Goal: Information Seeking & Learning: Learn about a topic

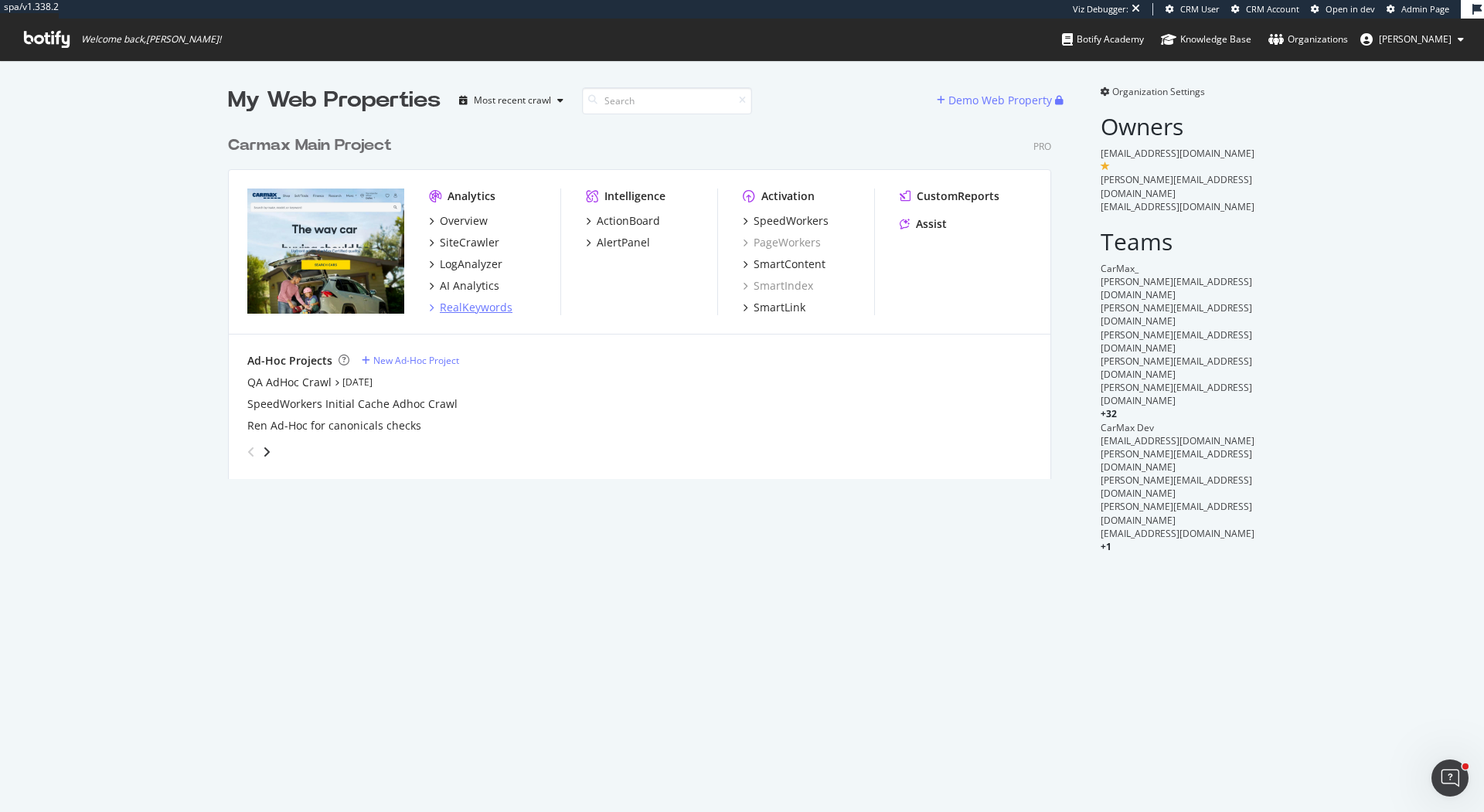
click at [491, 305] on div "RealKeywords" at bounding box center [476, 307] width 73 height 15
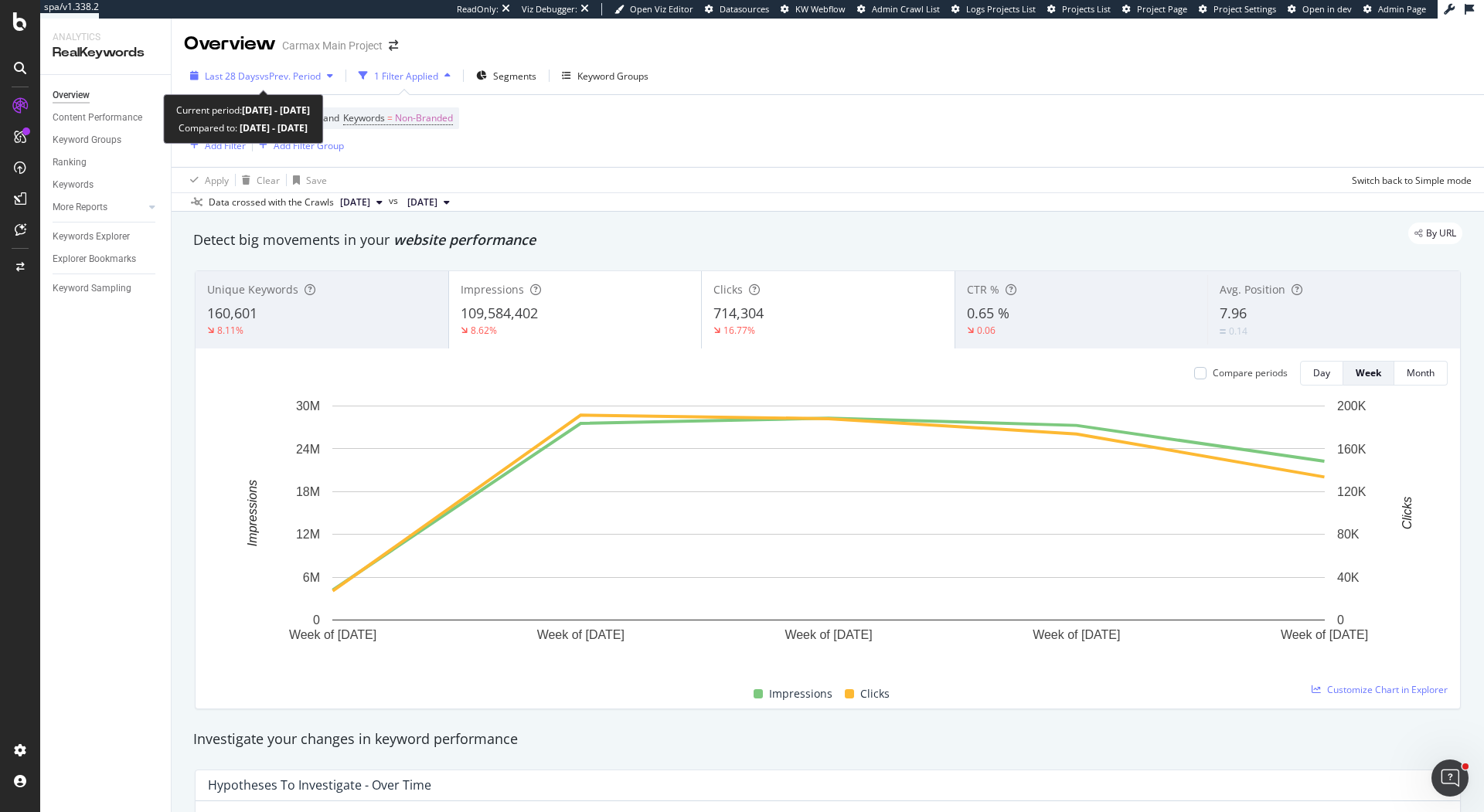
click at [298, 73] on span "vs Prev. Period" at bounding box center [290, 76] width 61 height 14
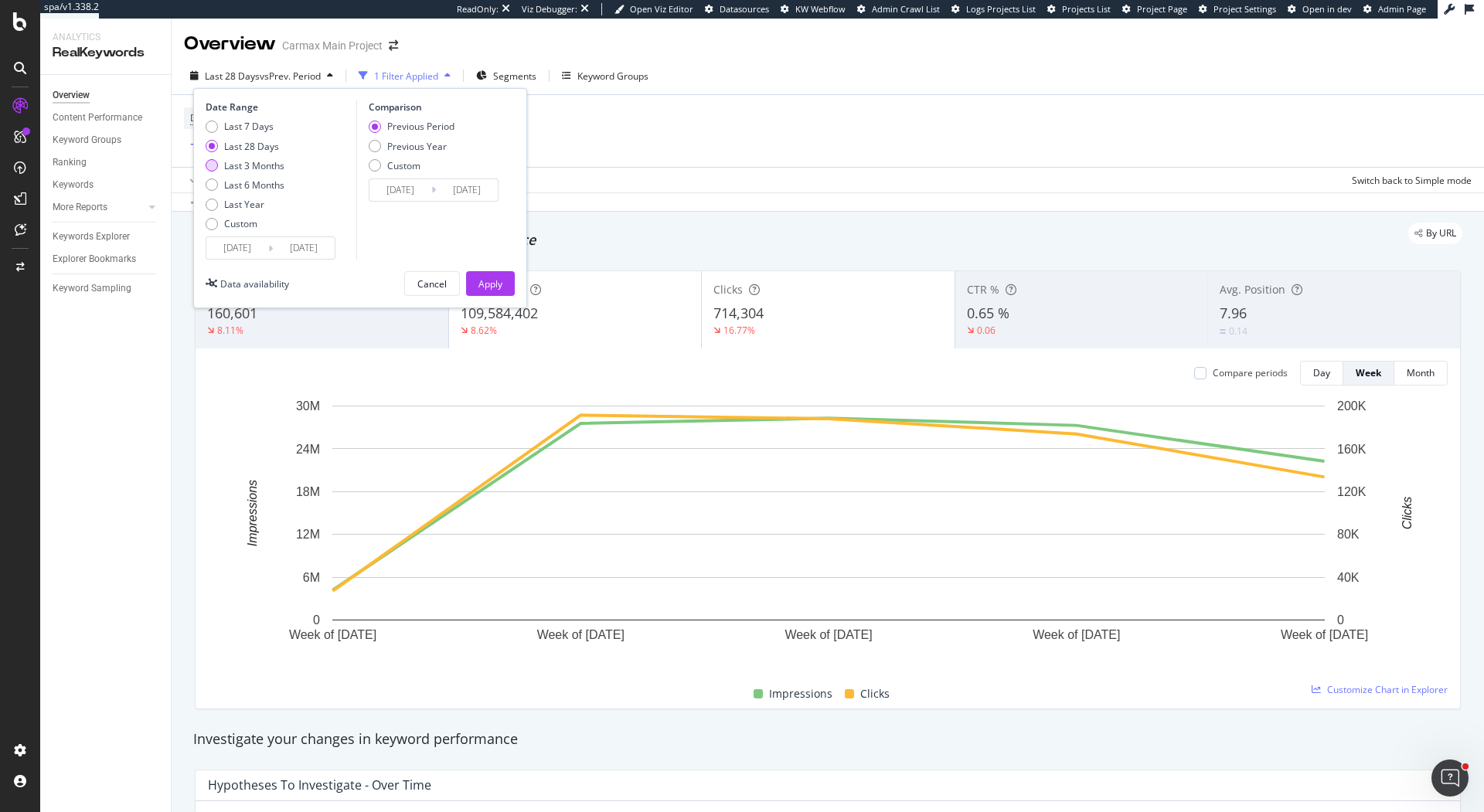
click at [278, 162] on div "Last 3 Months" at bounding box center [254, 166] width 60 height 14
type input "2025/07/05"
type input "2025/04/04"
type input "2025/07/04"
click at [490, 284] on div "Apply" at bounding box center [490, 284] width 24 height 14
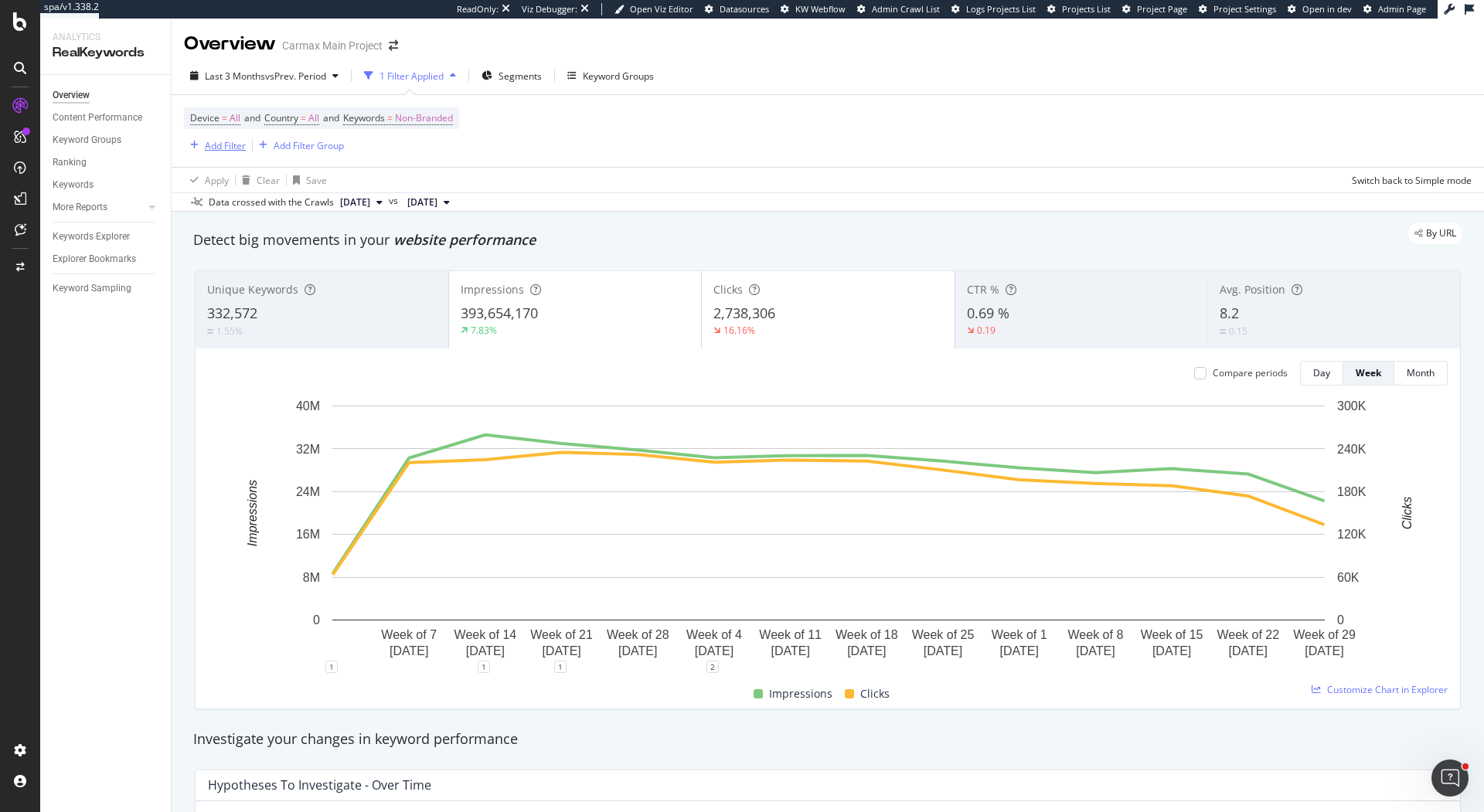
click at [223, 147] on div "Add Filter" at bounding box center [225, 146] width 41 height 14
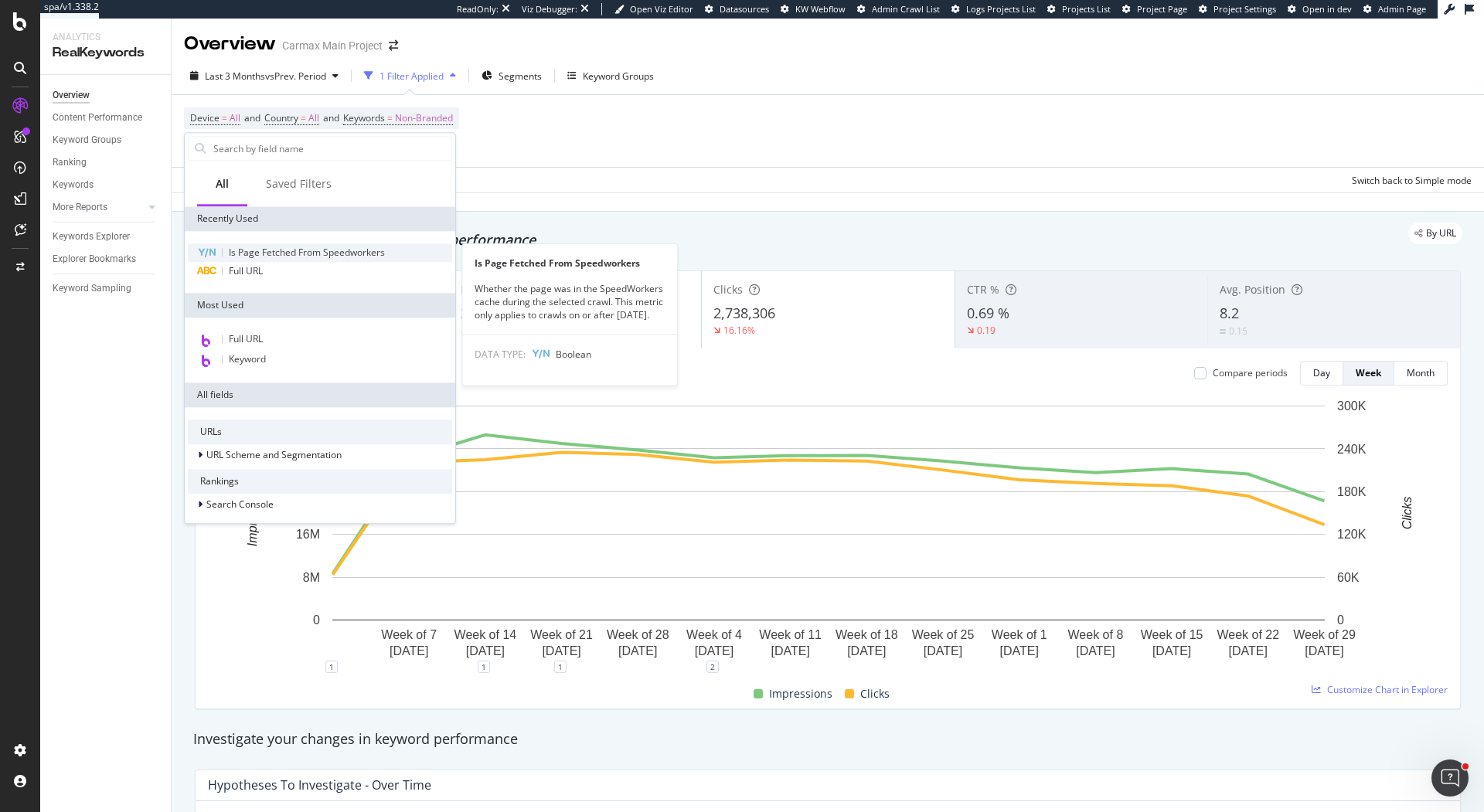
click at [266, 254] on span "Is Page Fetched From Speedworkers" at bounding box center [306, 252] width 156 height 14
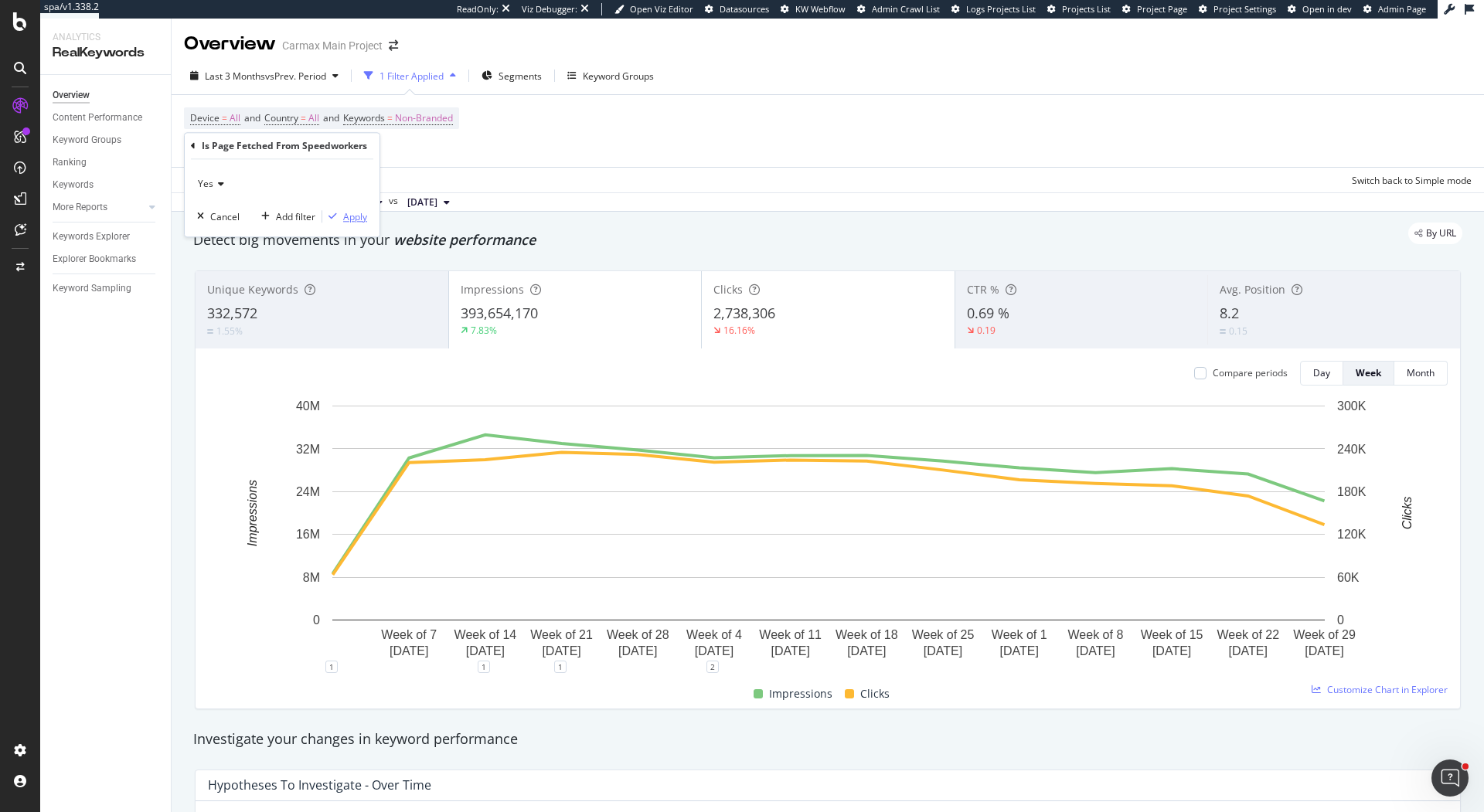
click at [344, 216] on div "Apply" at bounding box center [355, 217] width 24 height 14
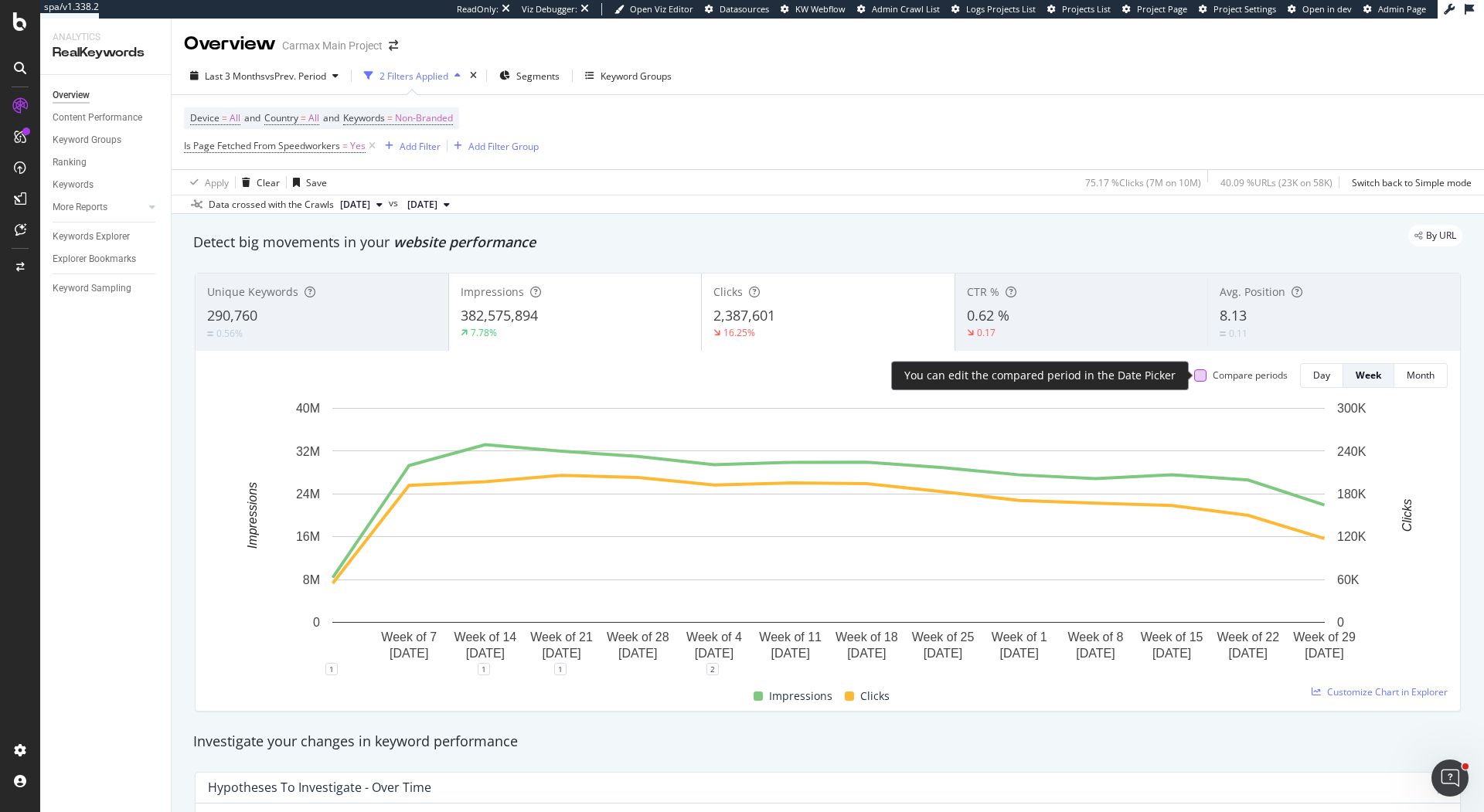
click at [1202, 371] on div at bounding box center [1200, 376] width 13 height 13
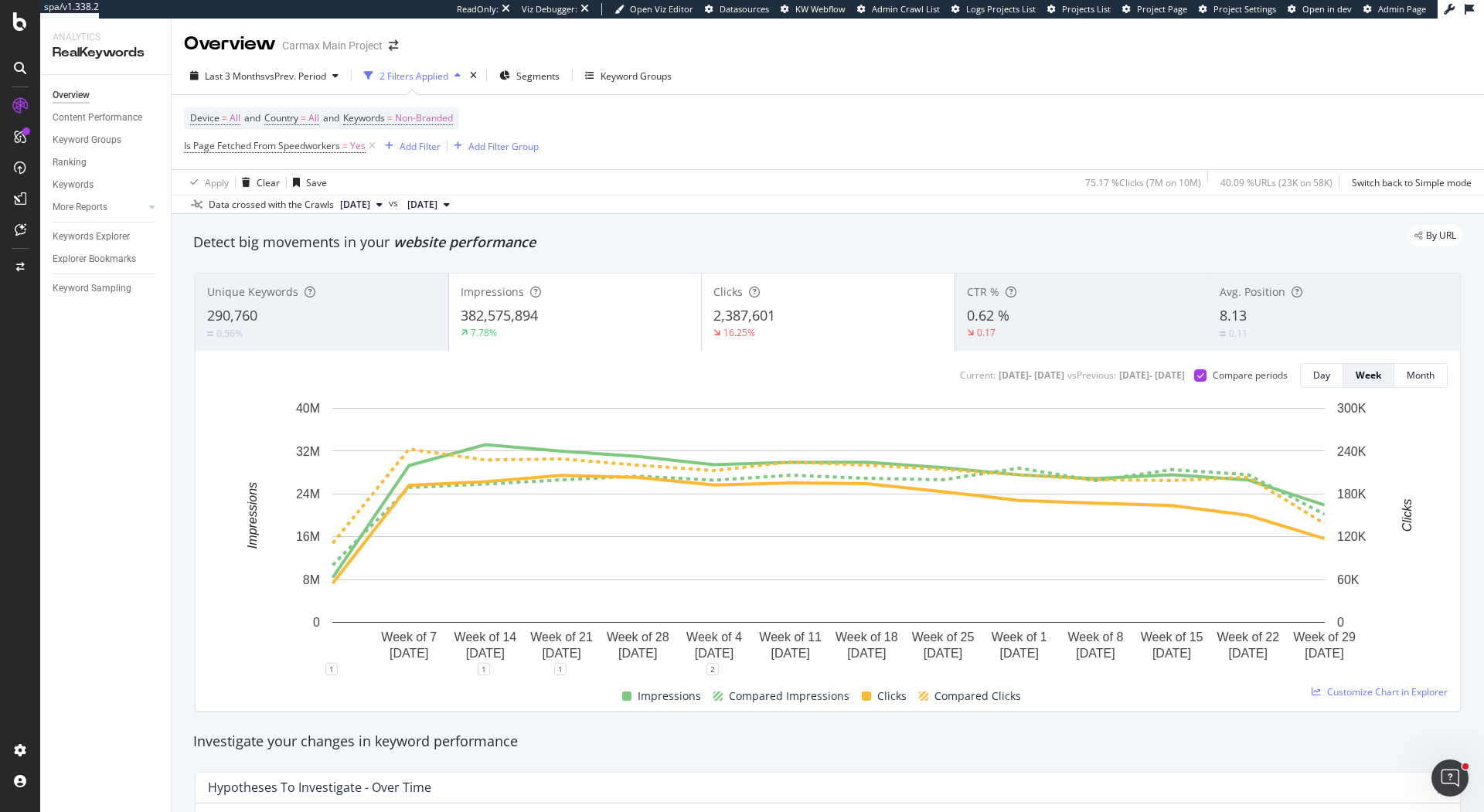
click at [926, 95] on div "Device = All and Country = All and Keywords = Non-Branded Is Page Fetched From …" at bounding box center [827, 133] width 1287 height 74
click at [448, 116] on span "Non-Branded" at bounding box center [424, 118] width 58 height 22
click at [422, 154] on span "Non-Branded" at bounding box center [398, 154] width 64 height 14
click at [470, 254] on span "Non-Branded & Anonymized queries" at bounding box center [458, 252] width 158 height 14
click at [535, 188] on div "Apply" at bounding box center [537, 187] width 24 height 14
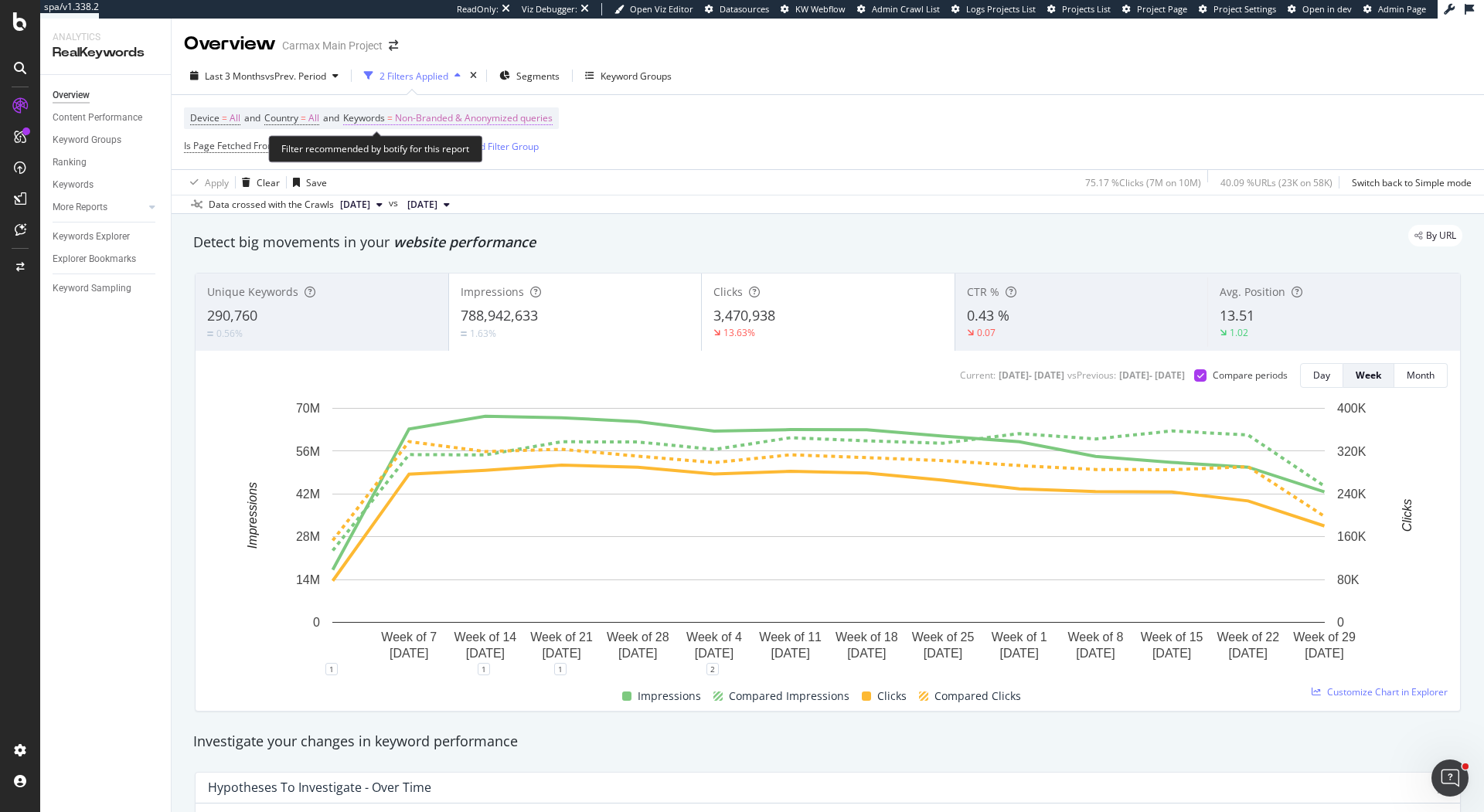
click at [541, 116] on span "Non-Branded & Anonymized queries" at bounding box center [474, 118] width 158 height 22
click at [486, 151] on span "Non-Branded & Anonymized queries" at bounding box center [448, 154] width 164 height 14
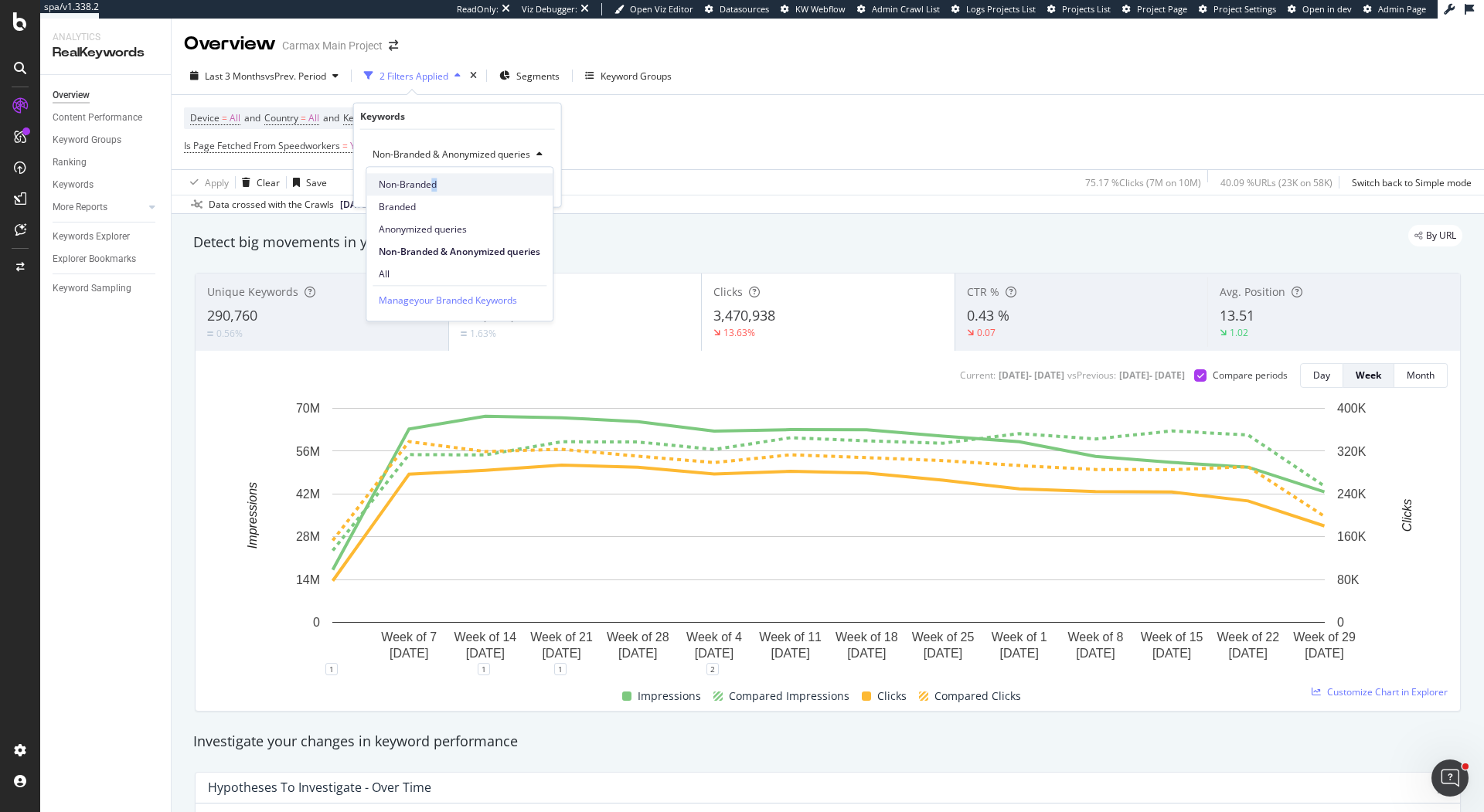
click at [435, 184] on span "Non-Branded" at bounding box center [459, 185] width 161 height 14
click at [530, 182] on div "Apply" at bounding box center [524, 187] width 24 height 14
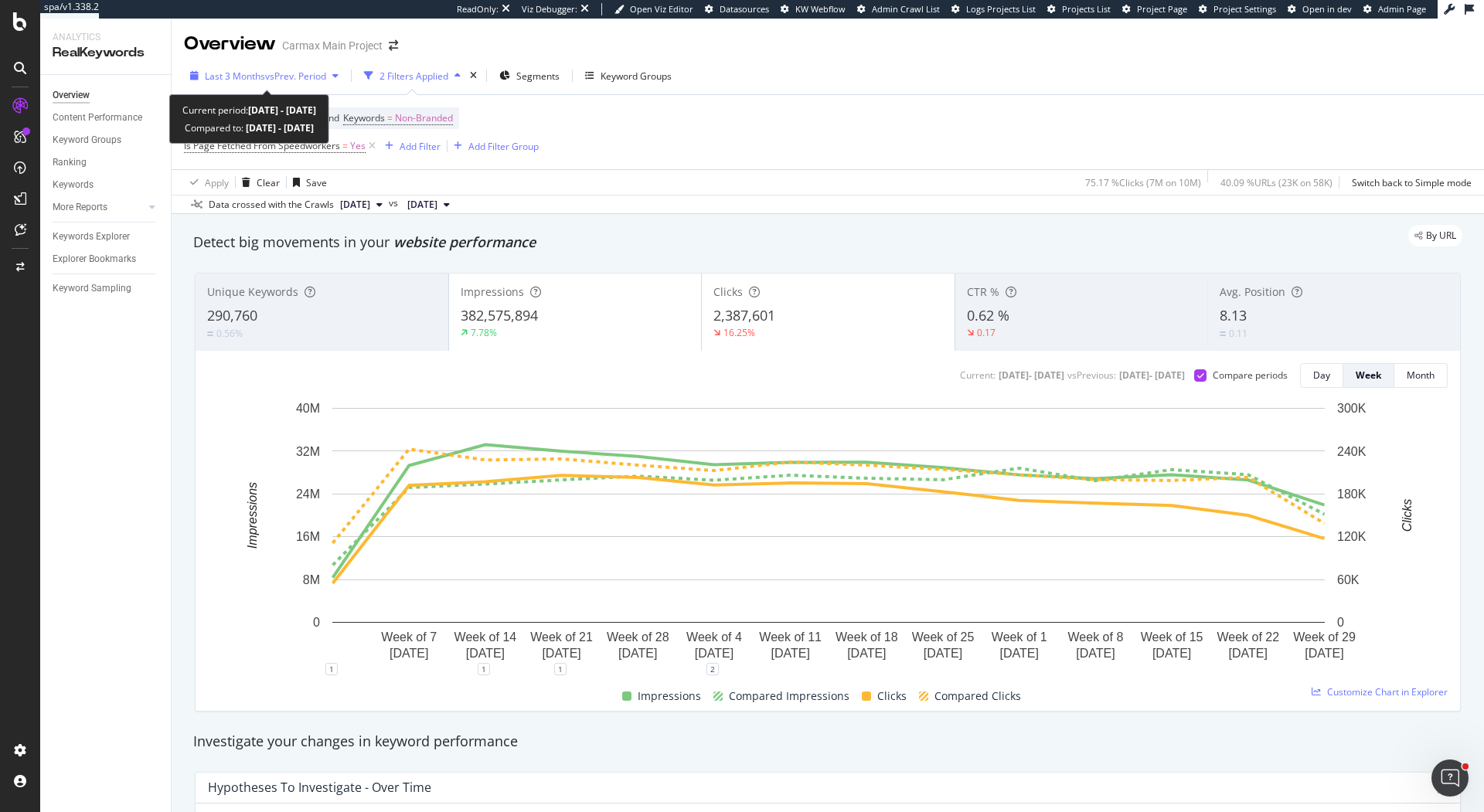
click at [326, 69] on span "vs Prev. Period" at bounding box center [295, 76] width 61 height 14
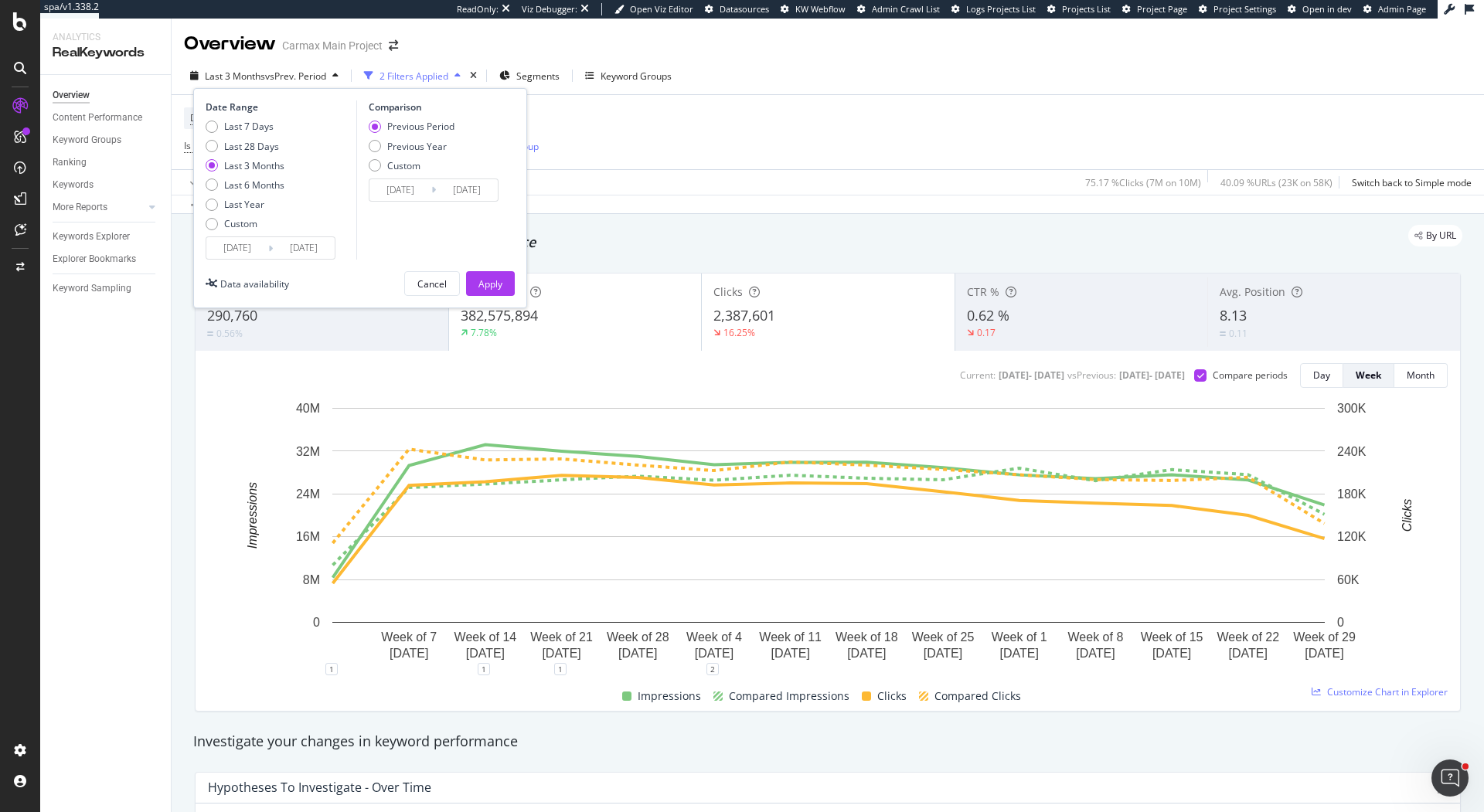
click at [739, 140] on div "Device = All and Country = All and Keywords = Non-Branded Is Page Fetched From …" at bounding box center [827, 133] width 1287 height 74
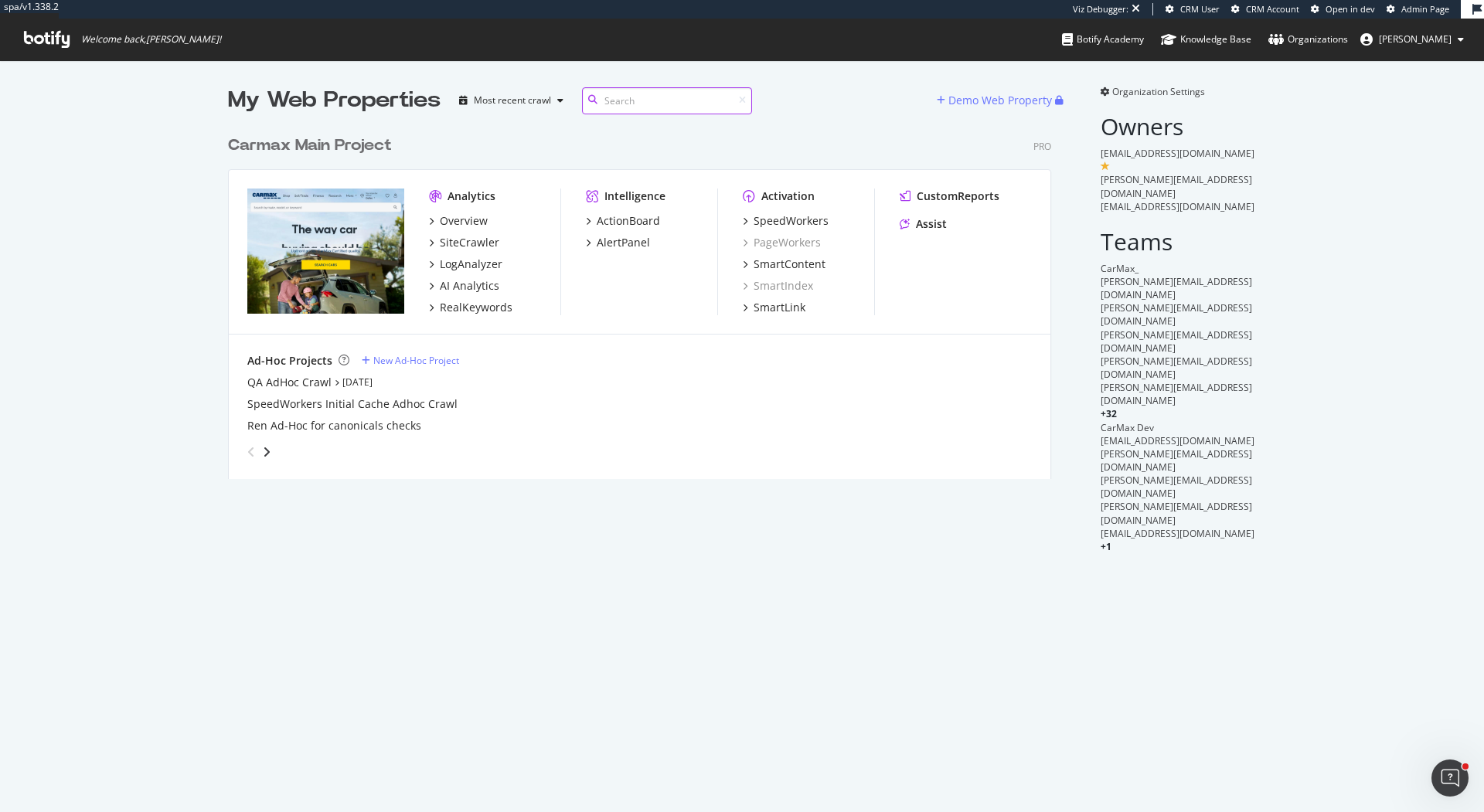
scroll to position [811, 1484]
click at [478, 261] on div "LogAnalyzer" at bounding box center [471, 264] width 62 height 15
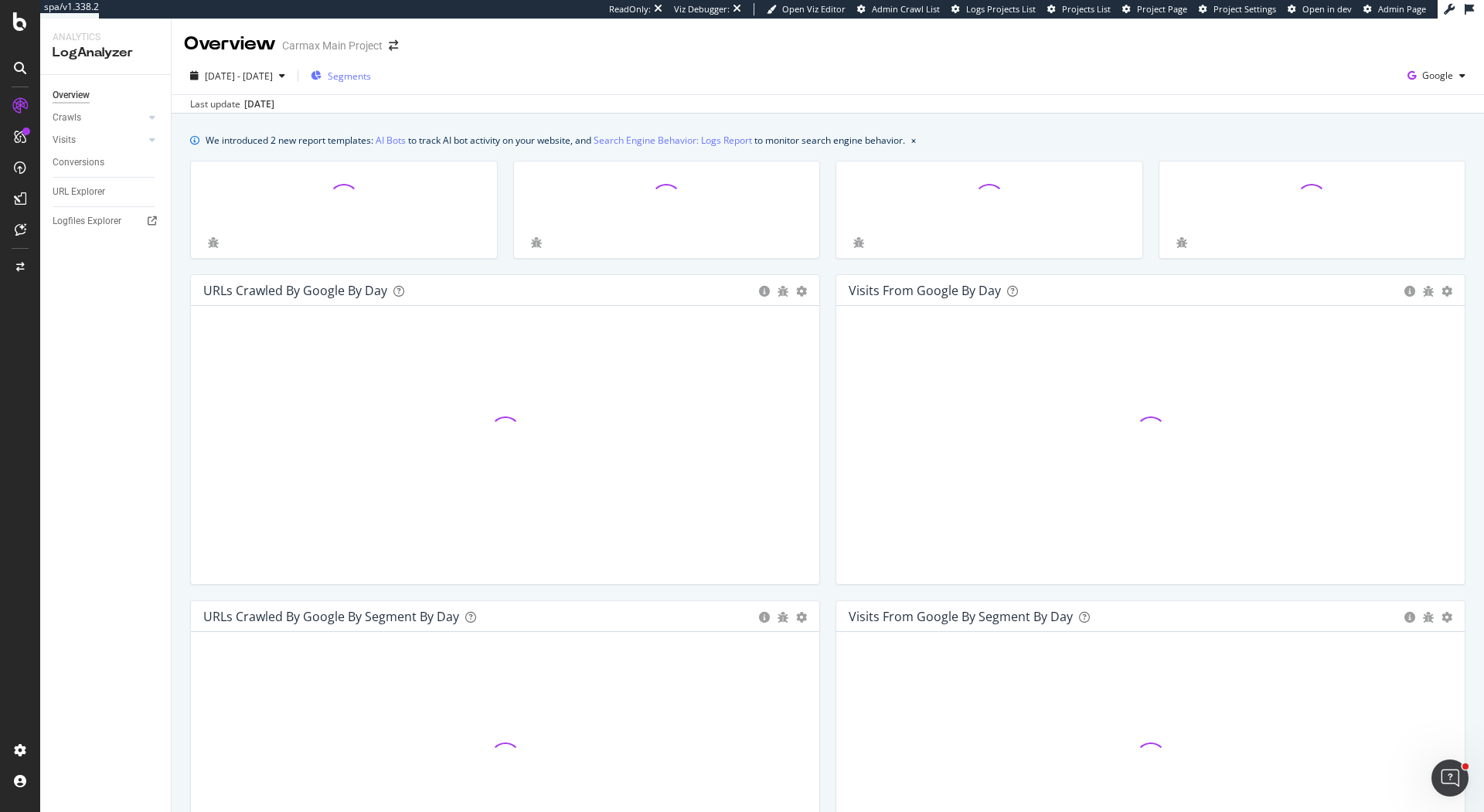
click at [371, 78] on span "Segments" at bounding box center [349, 76] width 43 height 14
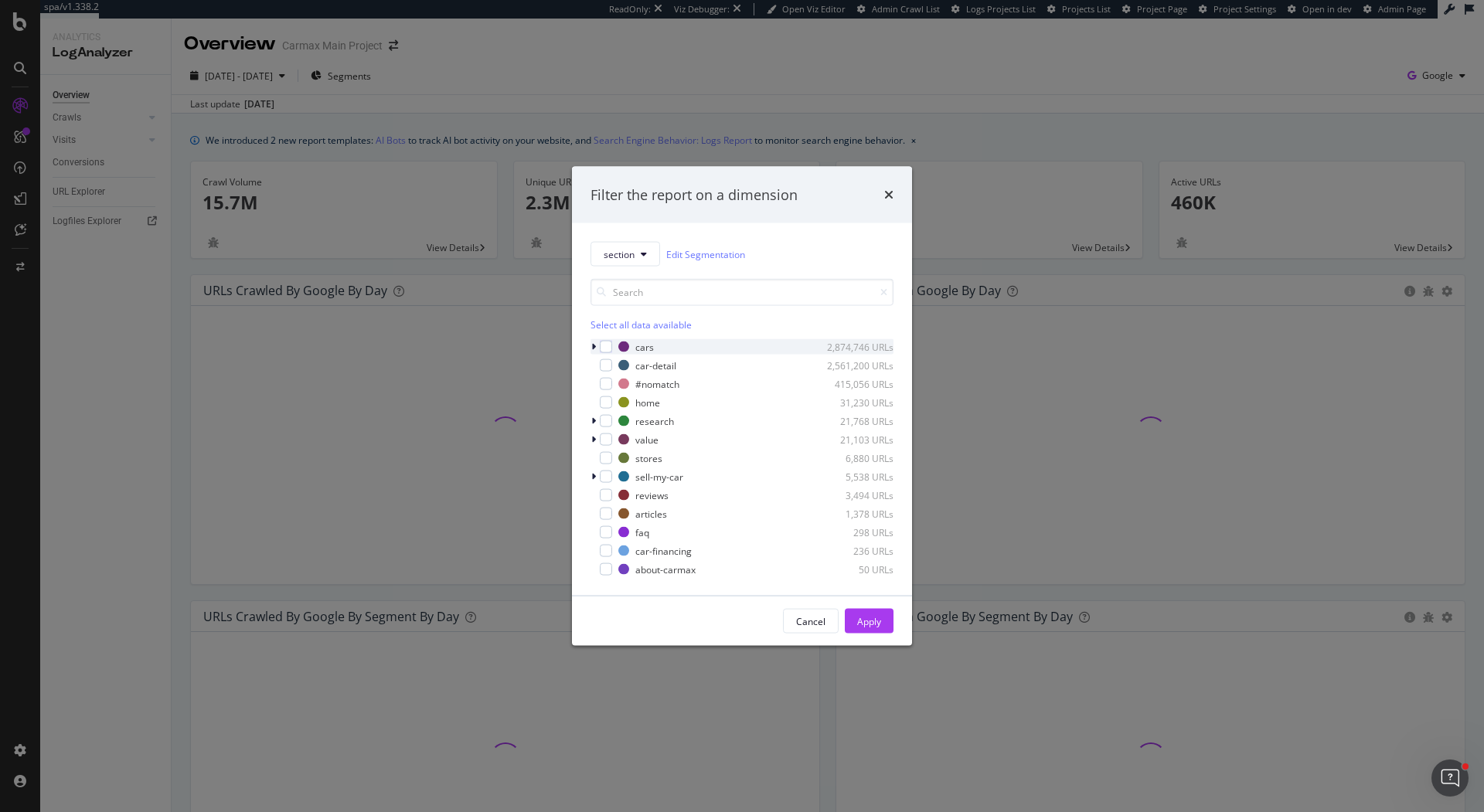
click at [595, 343] on icon "modal" at bounding box center [593, 347] width 4 height 9
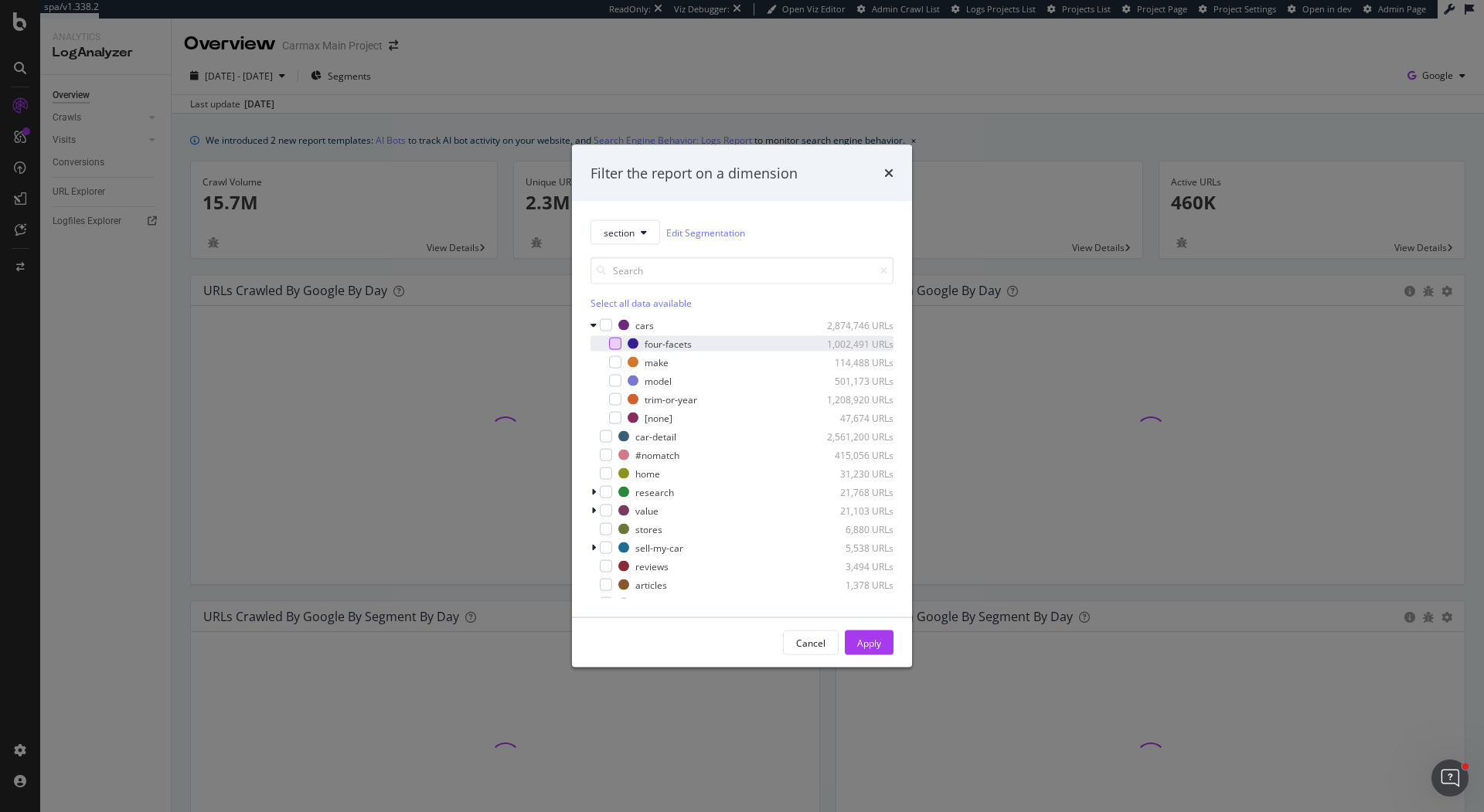
click at [613, 346] on div "modal" at bounding box center [615, 344] width 13 height 13
click at [860, 645] on div "Apply" at bounding box center [869, 643] width 24 height 14
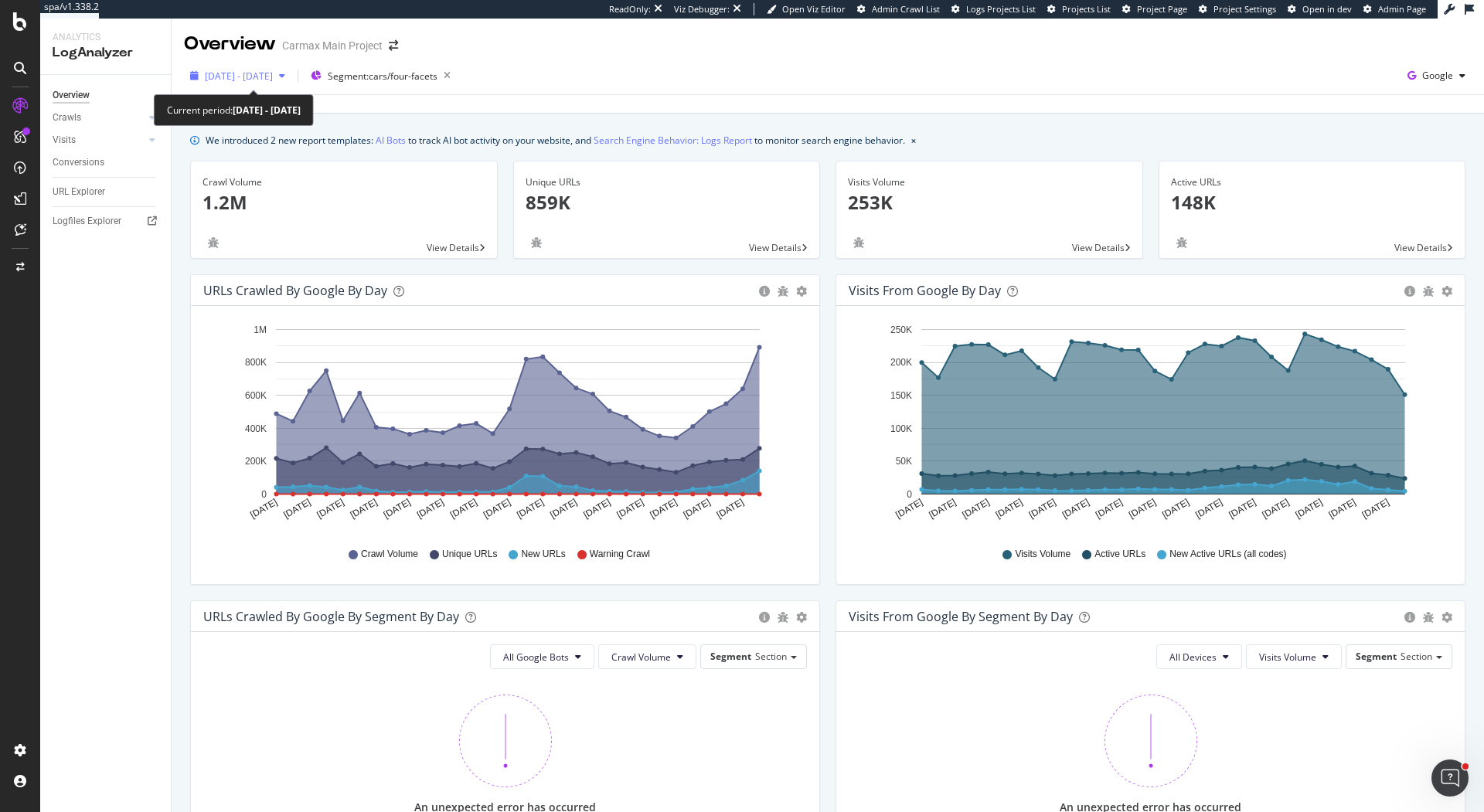
click at [255, 72] on span "2025 Sep. 6th - Oct. 5th" at bounding box center [239, 76] width 68 height 14
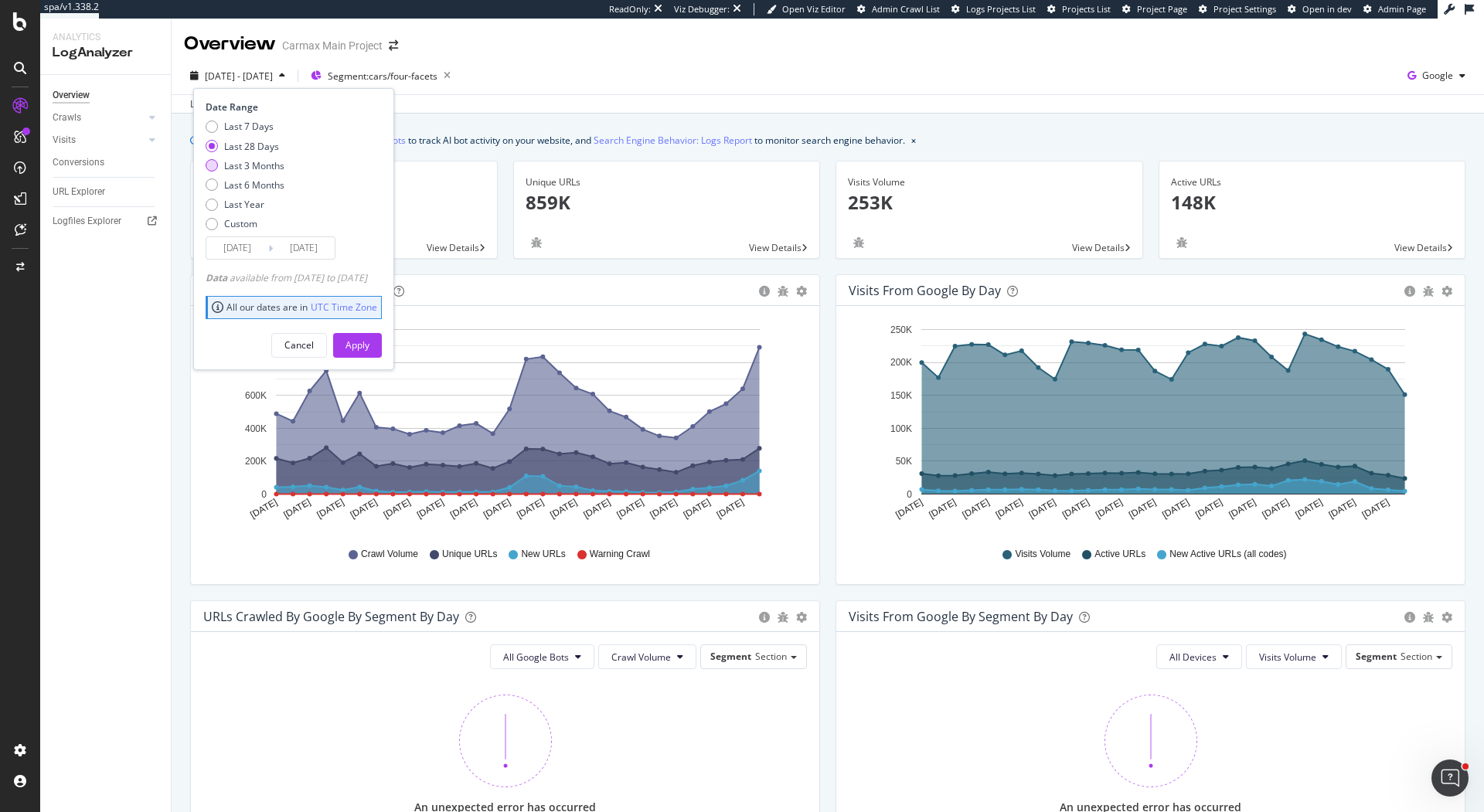
click at [261, 161] on div "Last 3 Months" at bounding box center [254, 166] width 60 height 14
type input "[DATE]"
click at [370, 343] on div "Apply" at bounding box center [357, 345] width 24 height 14
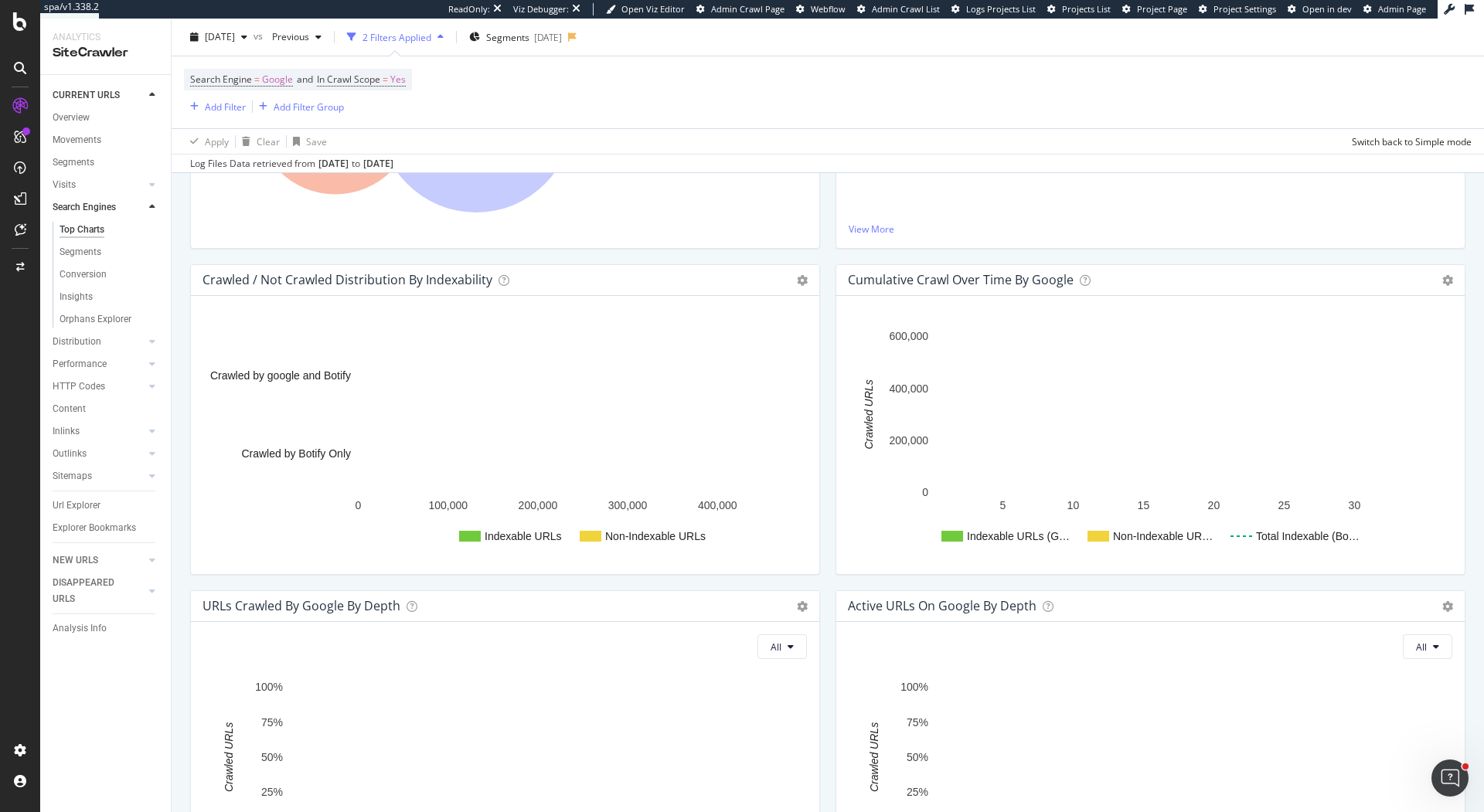
scroll to position [470, 0]
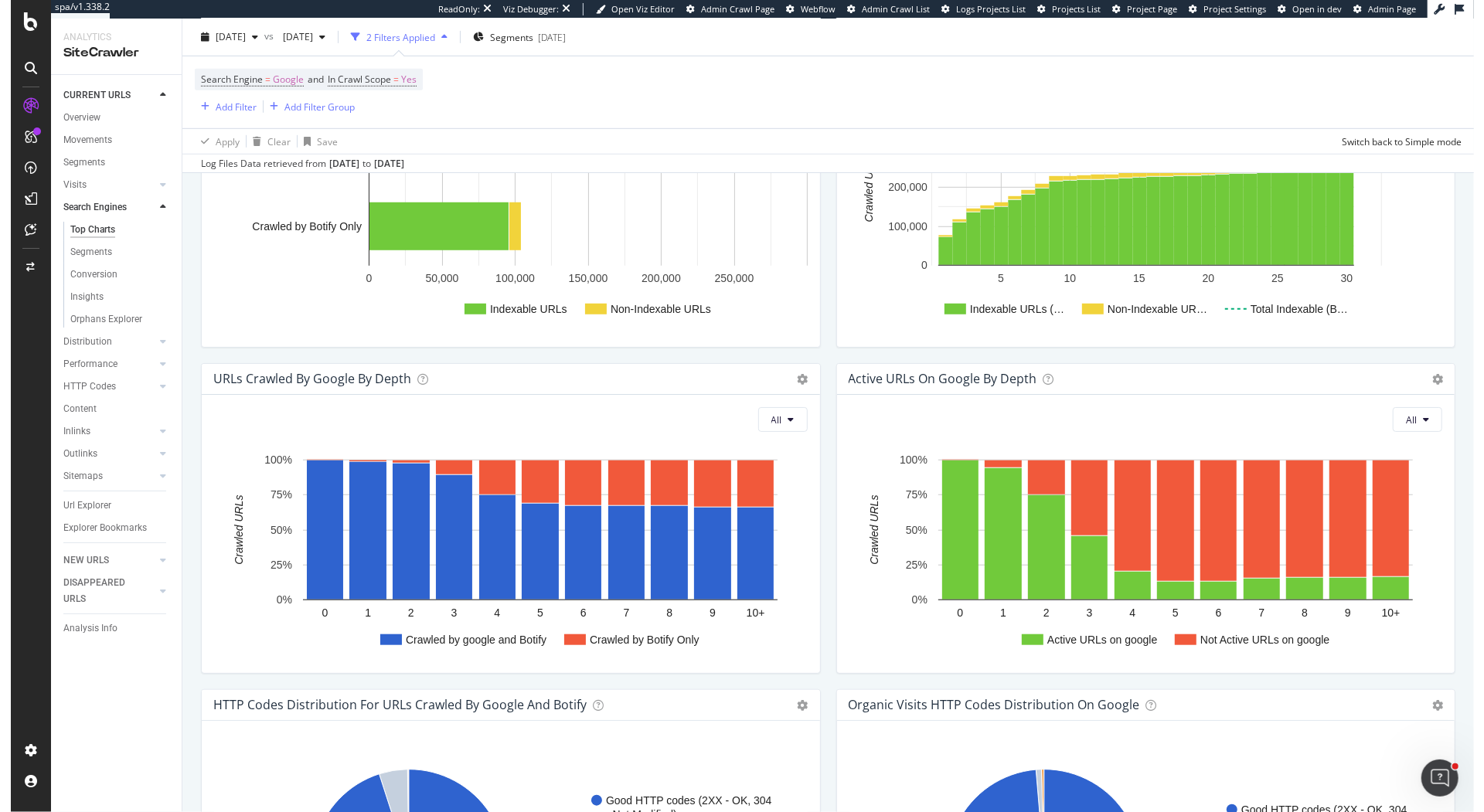
scroll to position [8, 0]
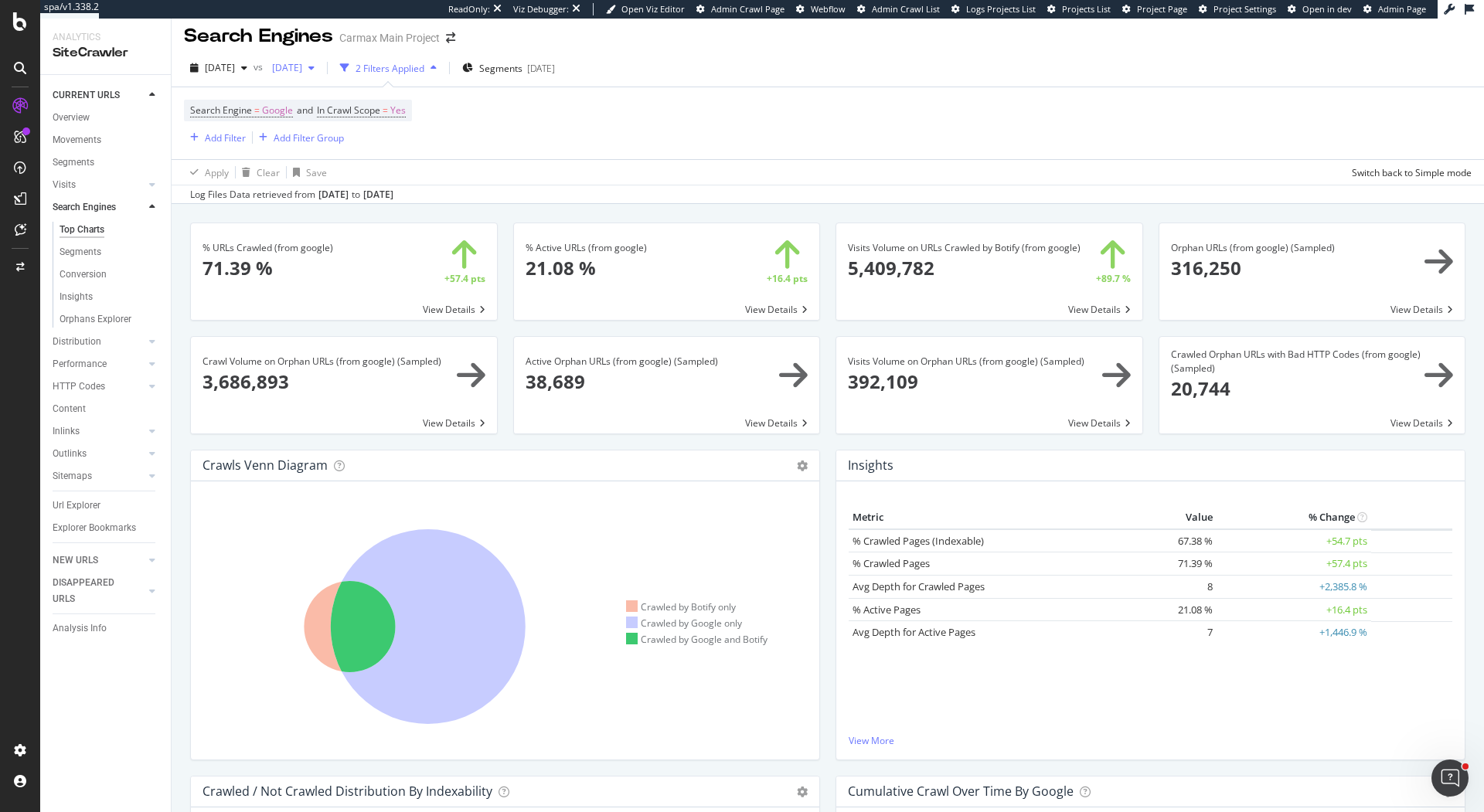
click at [302, 67] on span "2025 May. 25th" at bounding box center [284, 68] width 36 height 14
click at [360, 133] on div "2025 Jun. 8th" at bounding box center [341, 138] width 83 height 14
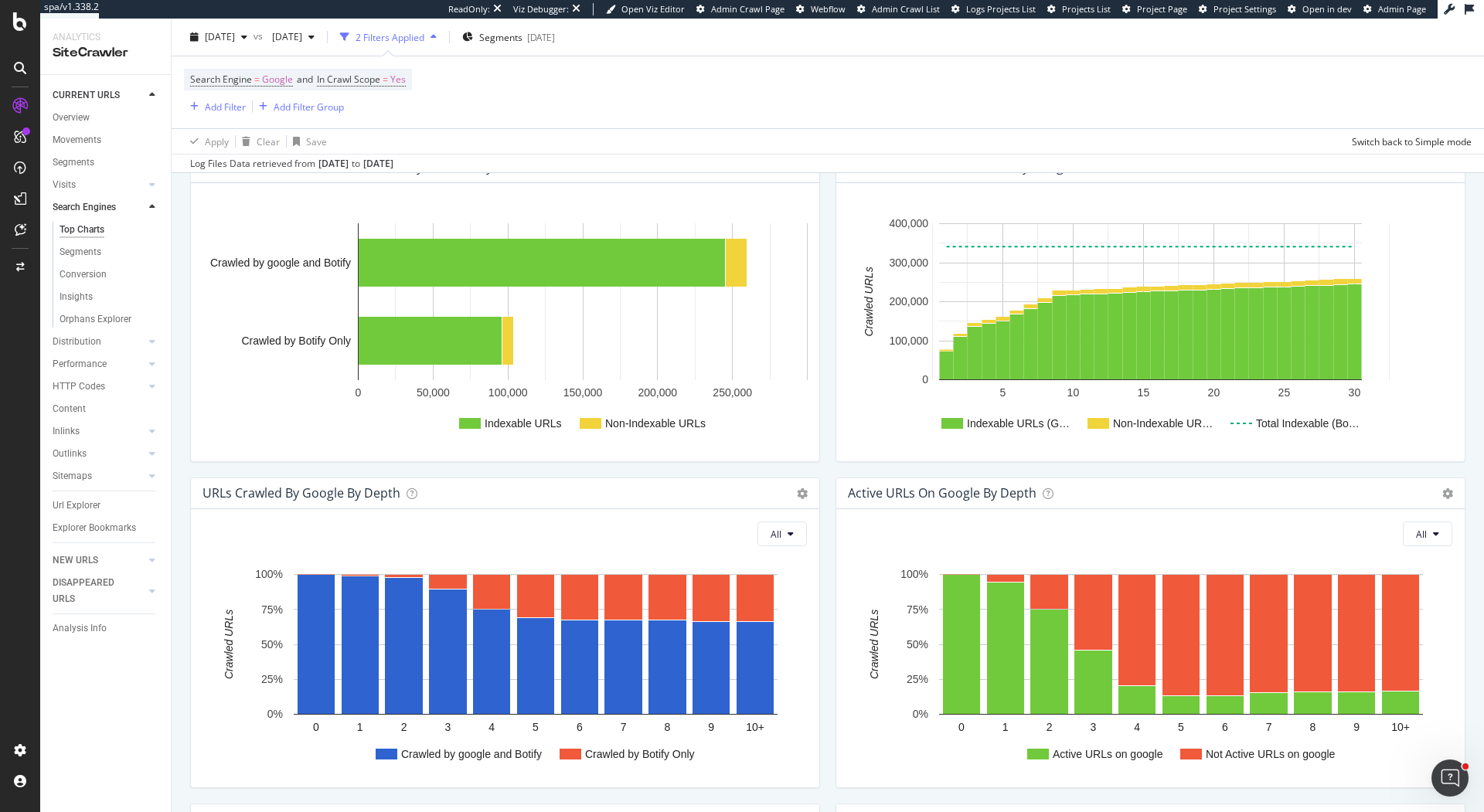
scroll to position [480, 0]
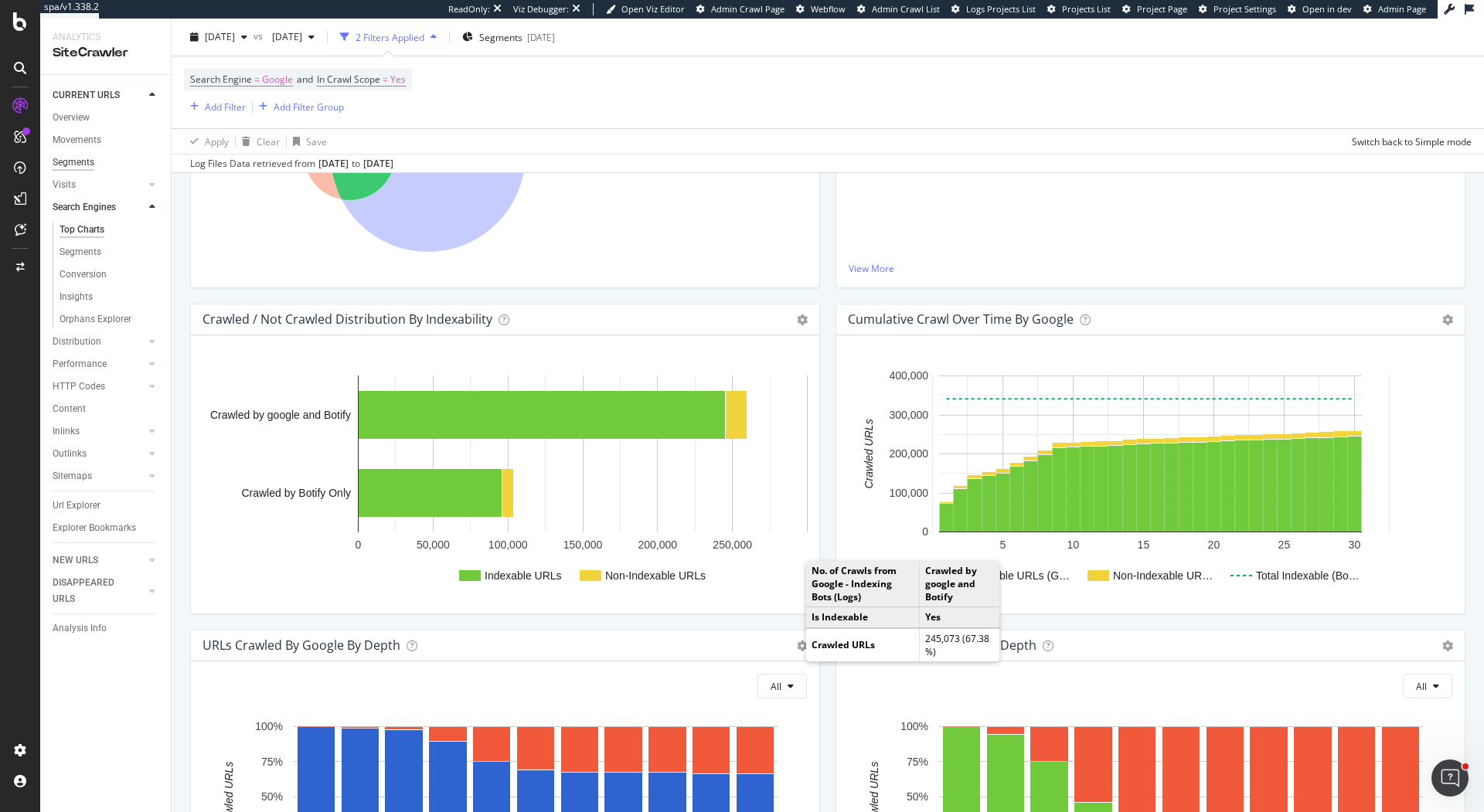
click at [91, 155] on div "Segments" at bounding box center [73, 162] width 41 height 16
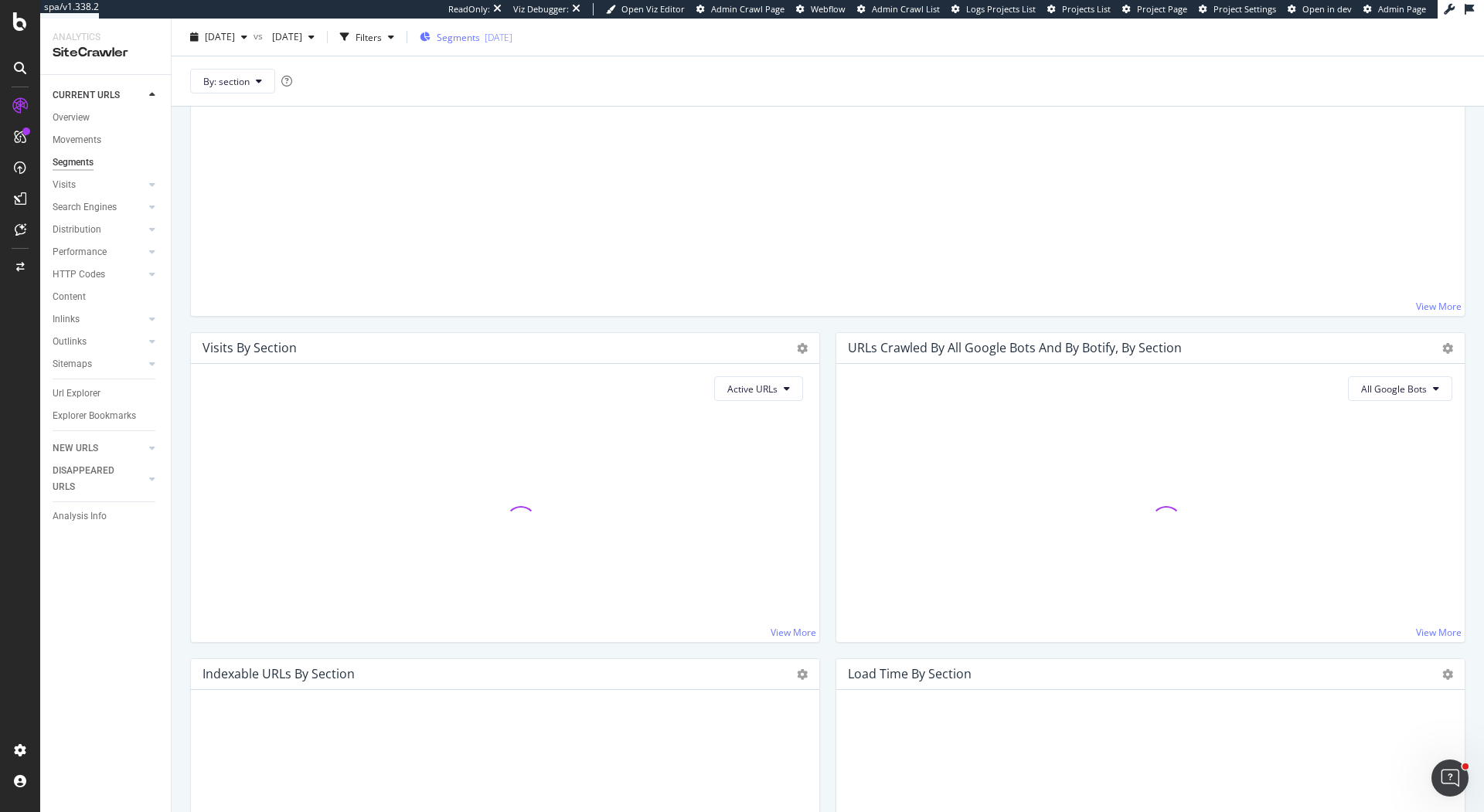
click at [480, 33] on span "Segments" at bounding box center [458, 37] width 43 height 14
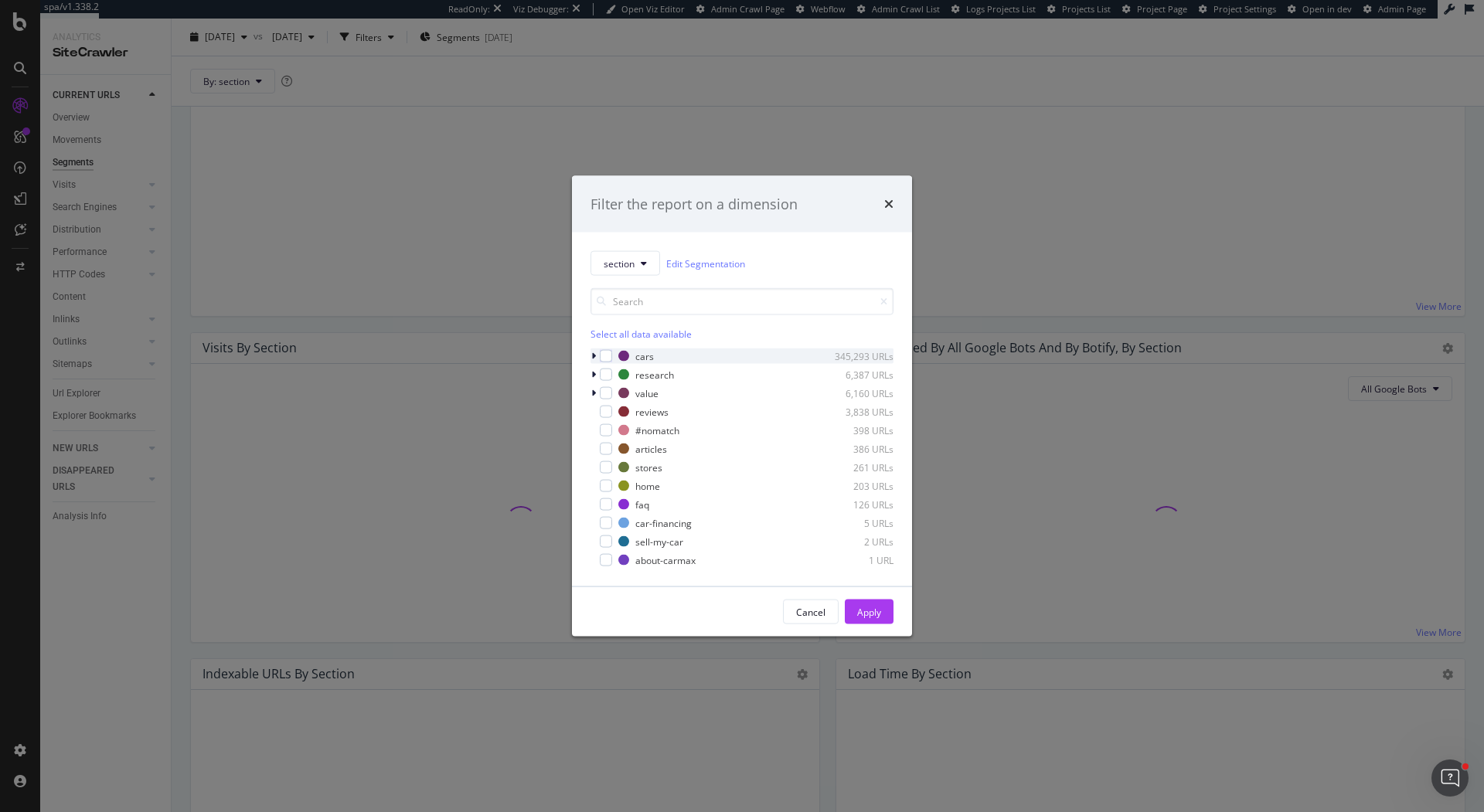
click at [593, 353] on icon "modal" at bounding box center [593, 356] width 4 height 9
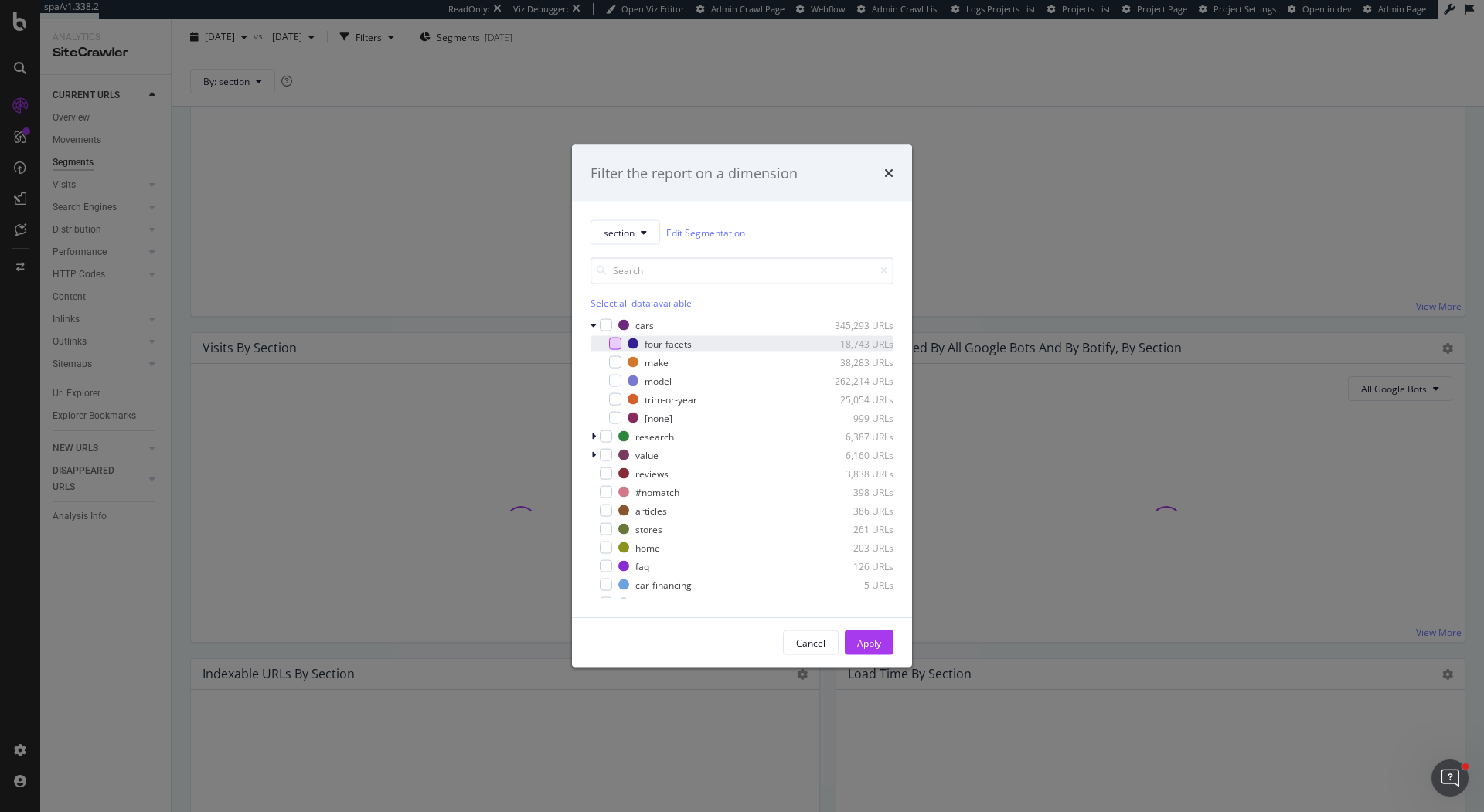
click at [615, 345] on div "modal" at bounding box center [615, 344] width 13 height 13
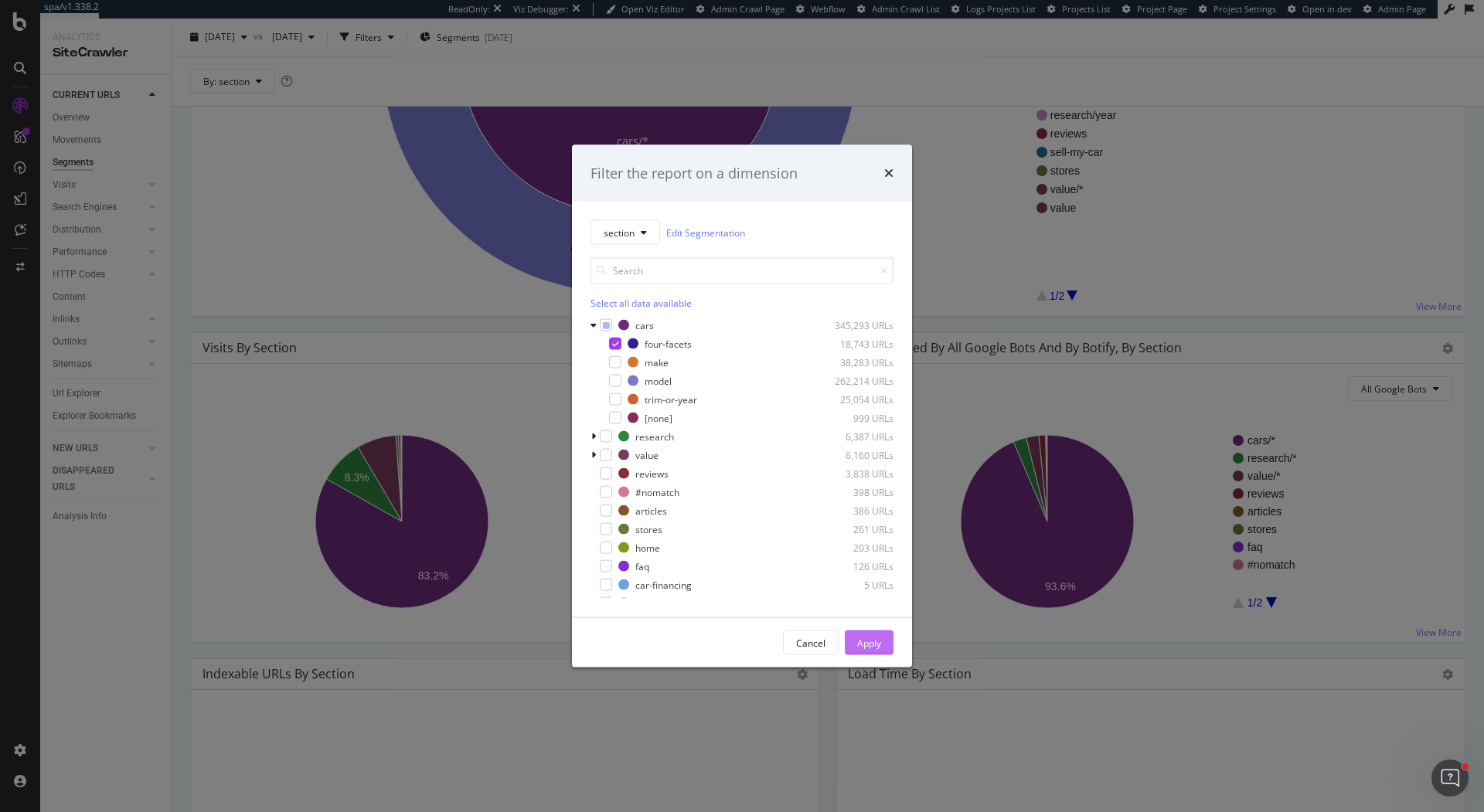
click at [875, 635] on div "Apply" at bounding box center [869, 642] width 24 height 23
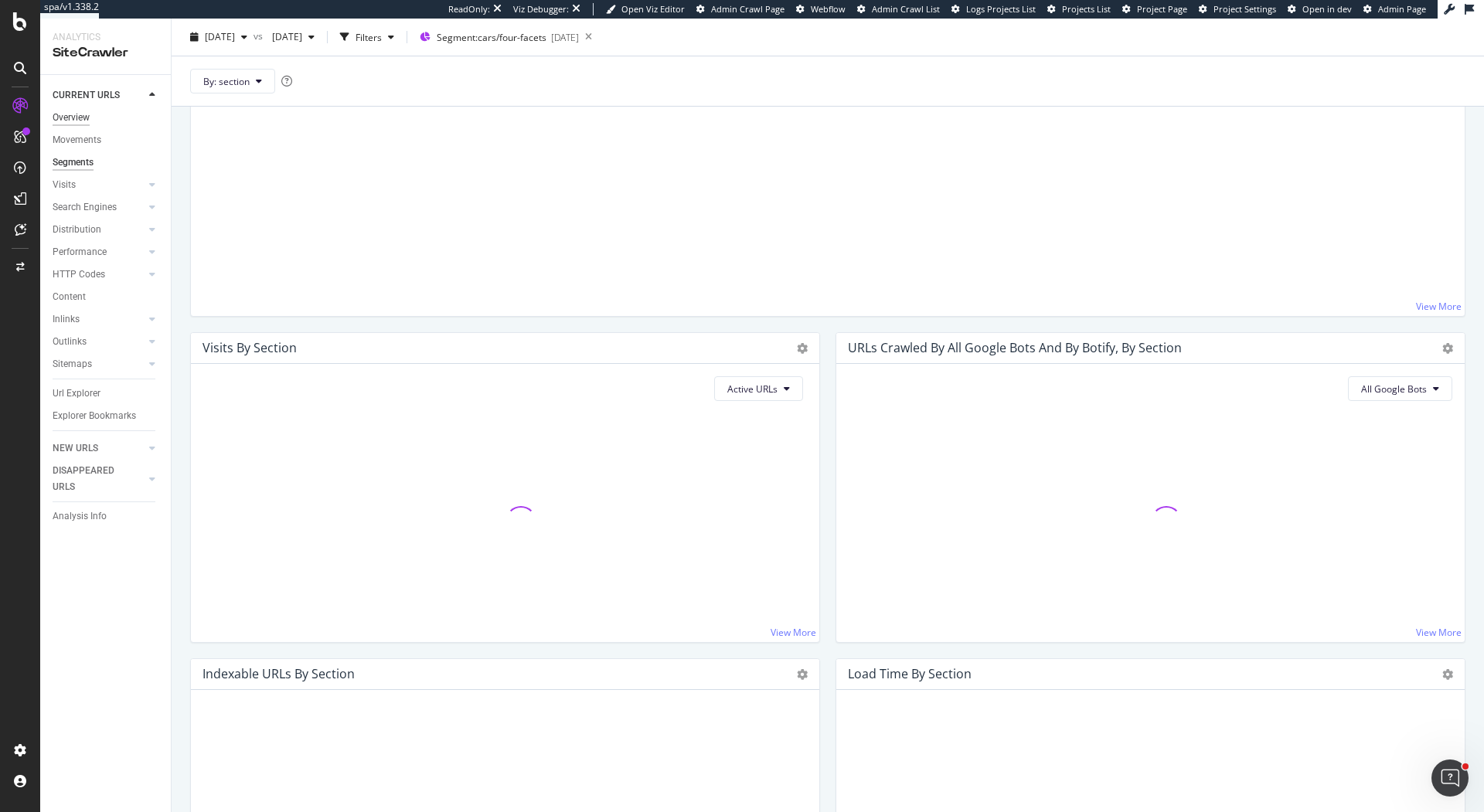
click at [68, 116] on div "Overview" at bounding box center [71, 117] width 37 height 16
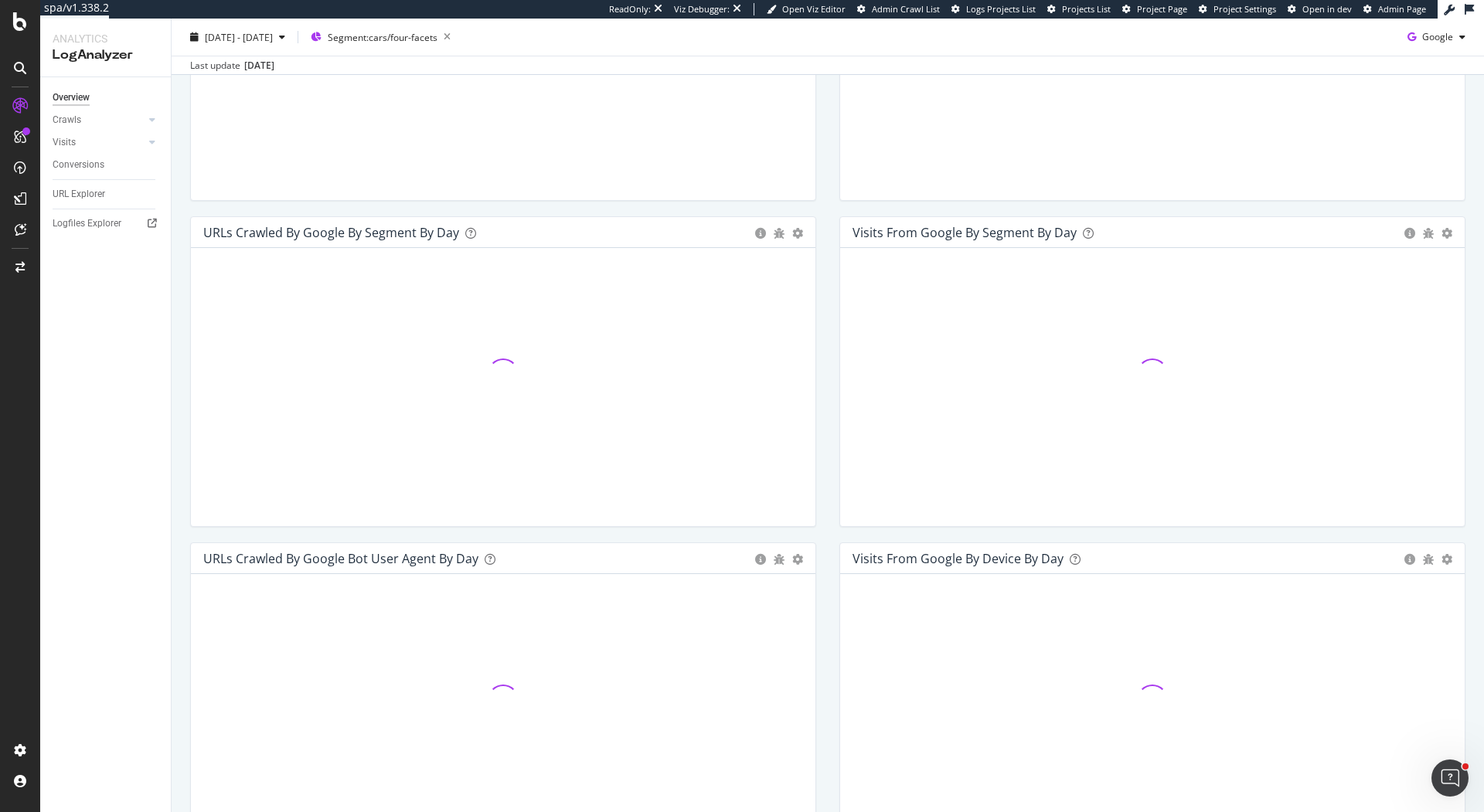
scroll to position [493, 0]
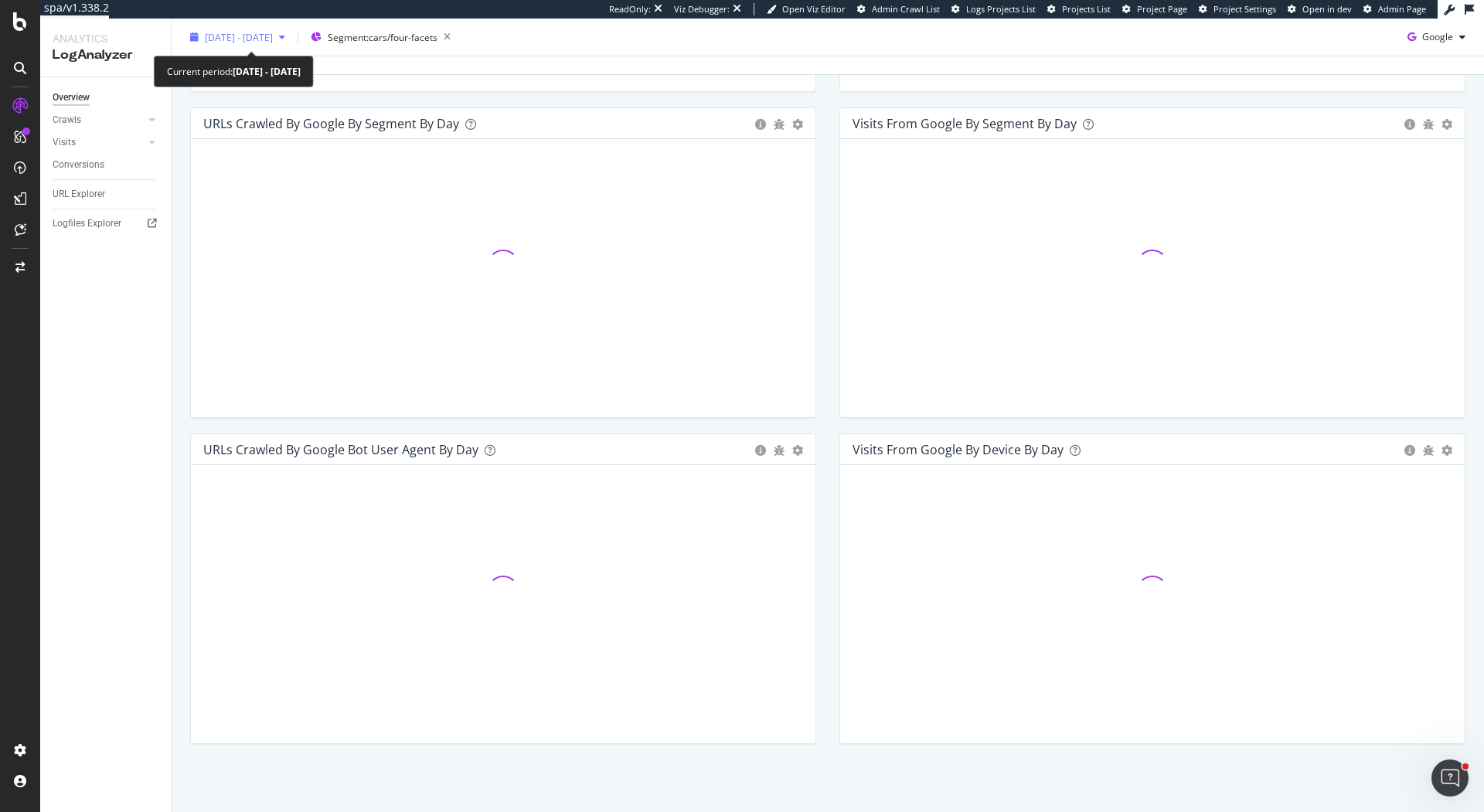
click at [273, 43] on div "[DATE] - [DATE]" at bounding box center [239, 37] width 68 height 14
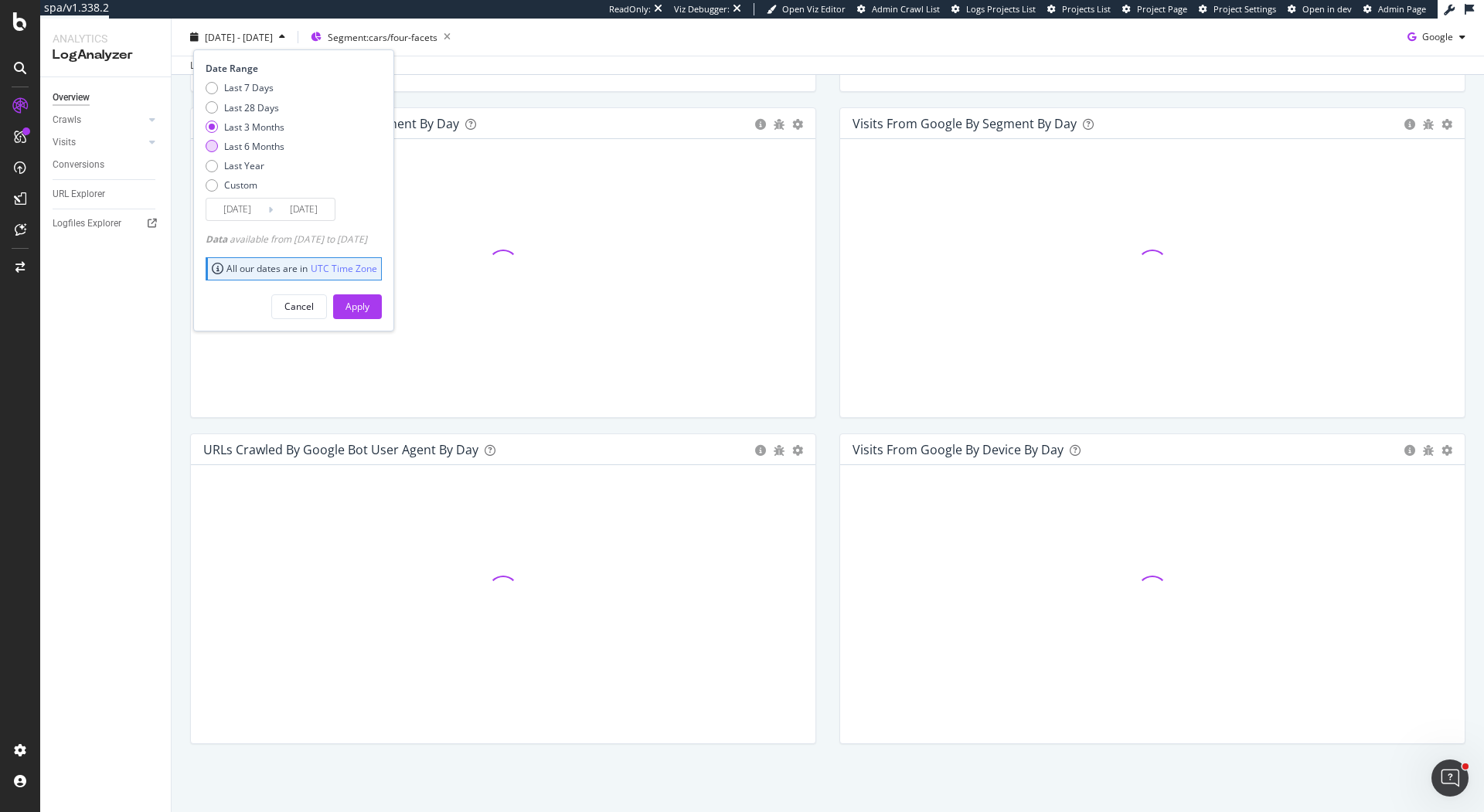
click at [269, 144] on div "Last 6 Months" at bounding box center [254, 147] width 60 height 14
type input "[DATE]"
click at [370, 303] on div "Apply" at bounding box center [357, 306] width 24 height 14
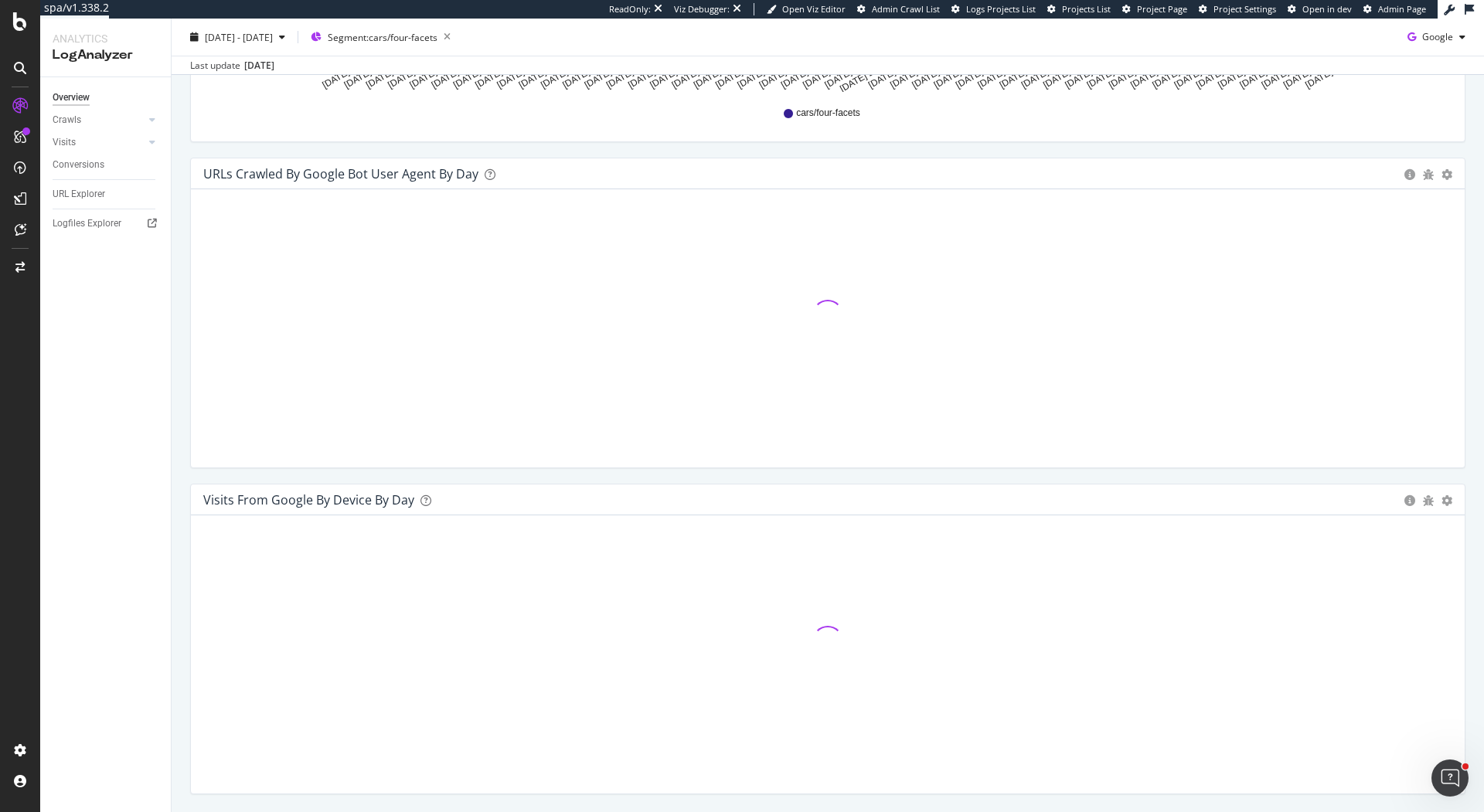
scroll to position [1424, 0]
click at [187, 378] on div "URLs Crawled by Google bot User Agent By Day Timeline (by Value) Timeline (by P…" at bounding box center [828, 318] width 1298 height 326
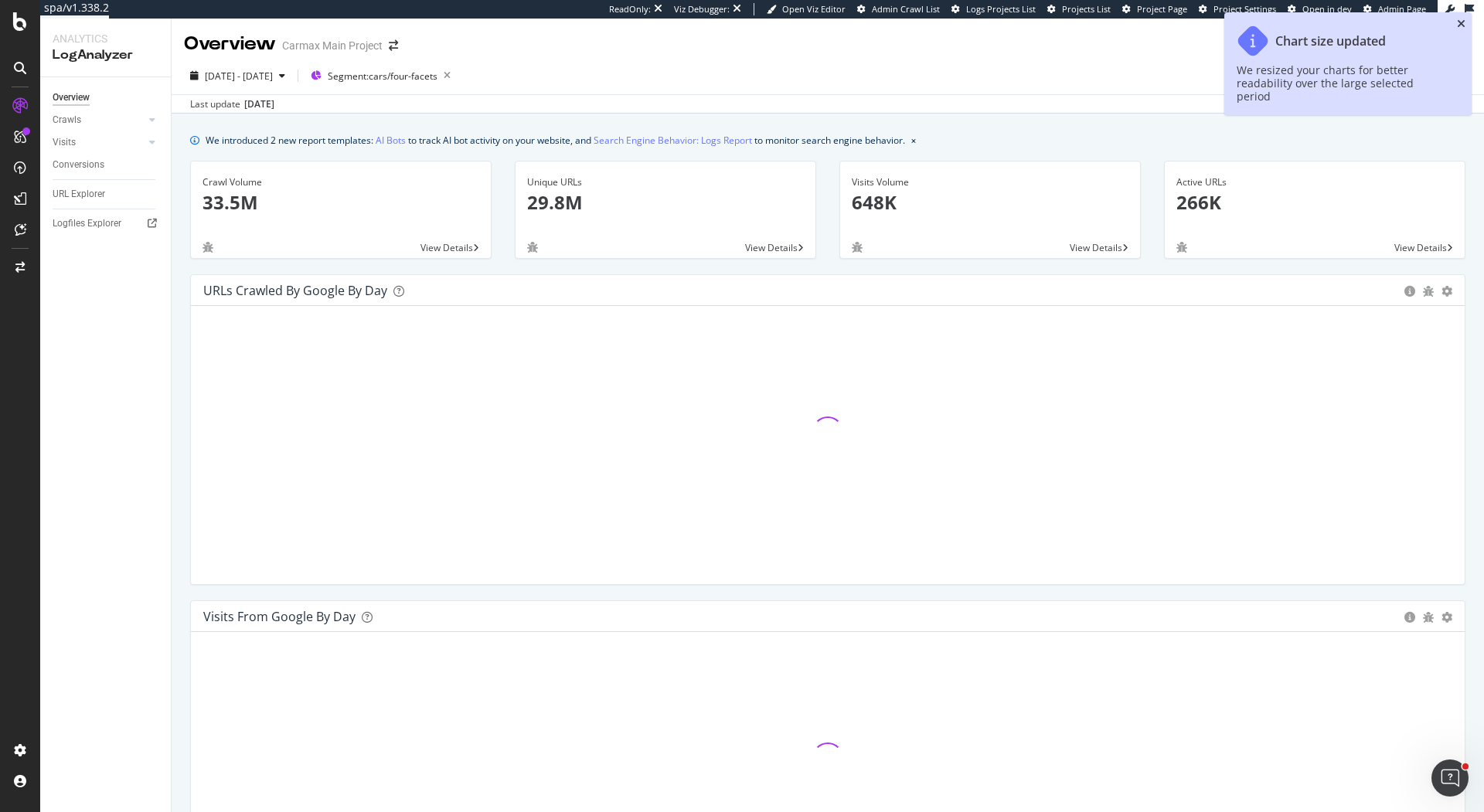
click at [1461, 24] on icon "close toast" at bounding box center [1461, 24] width 8 height 11
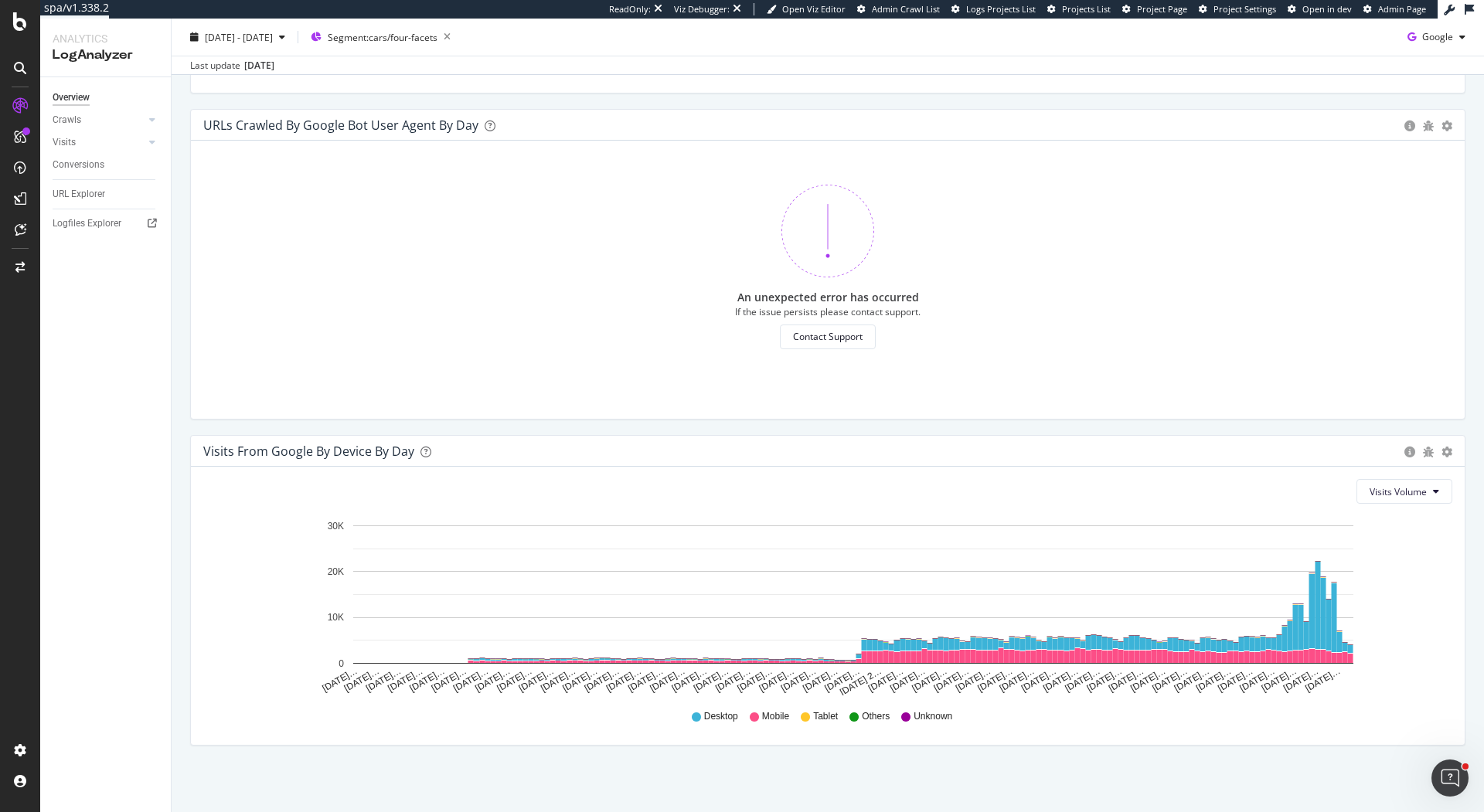
scroll to position [1459, 0]
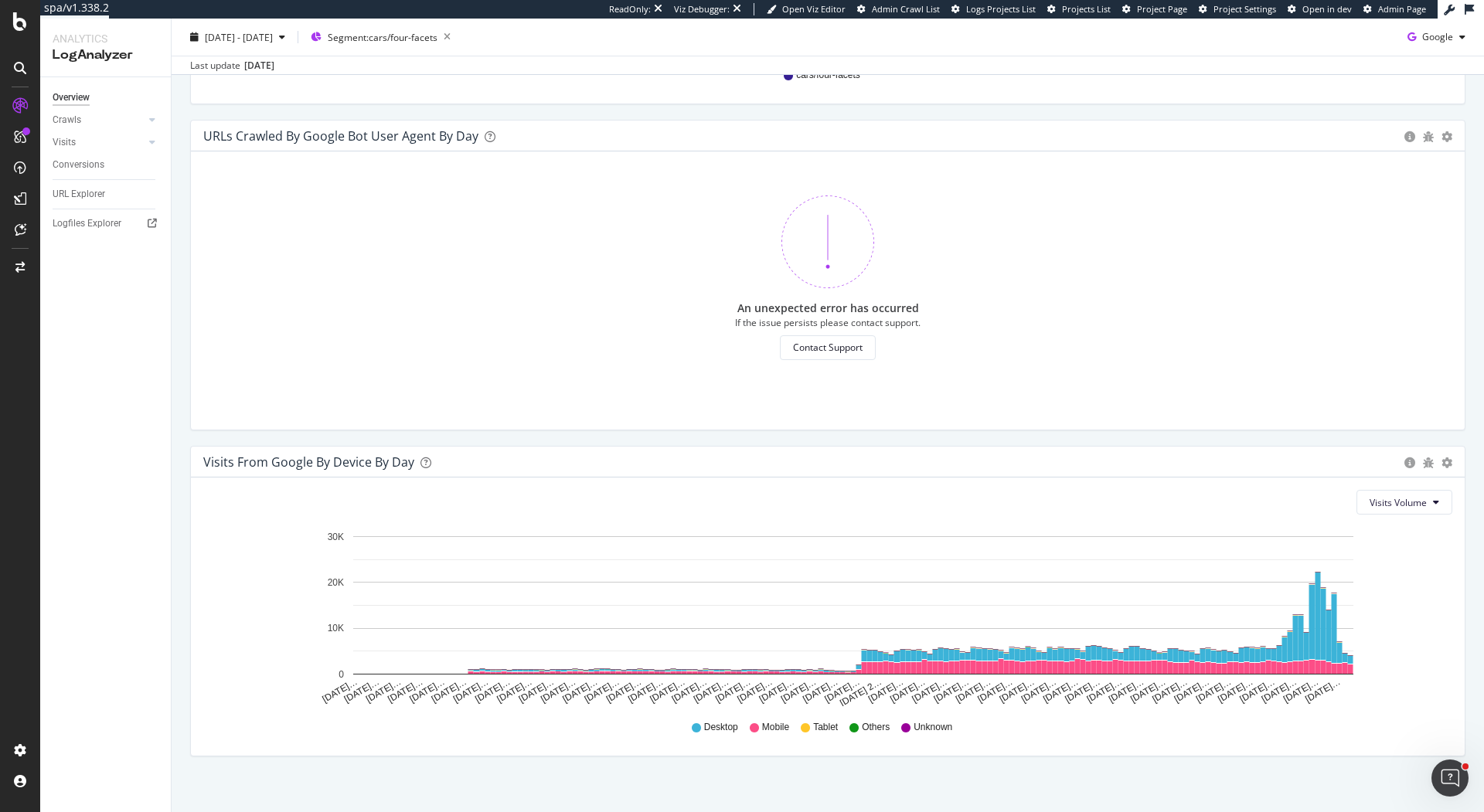
click at [334, 355] on div "An unexpected error has occurred If the issue persists please contact support. …" at bounding box center [828, 277] width 1249 height 227
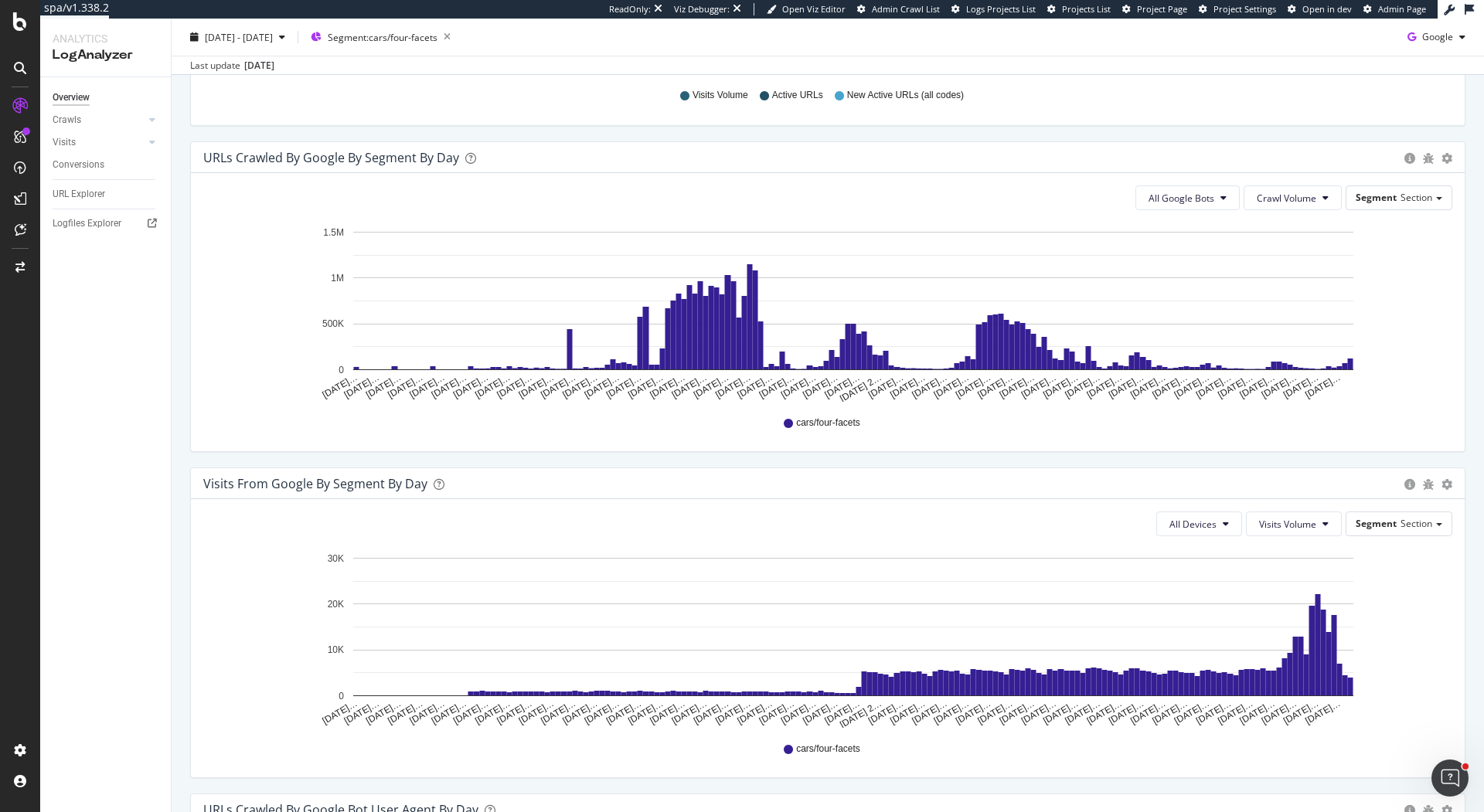
scroll to position [643, 0]
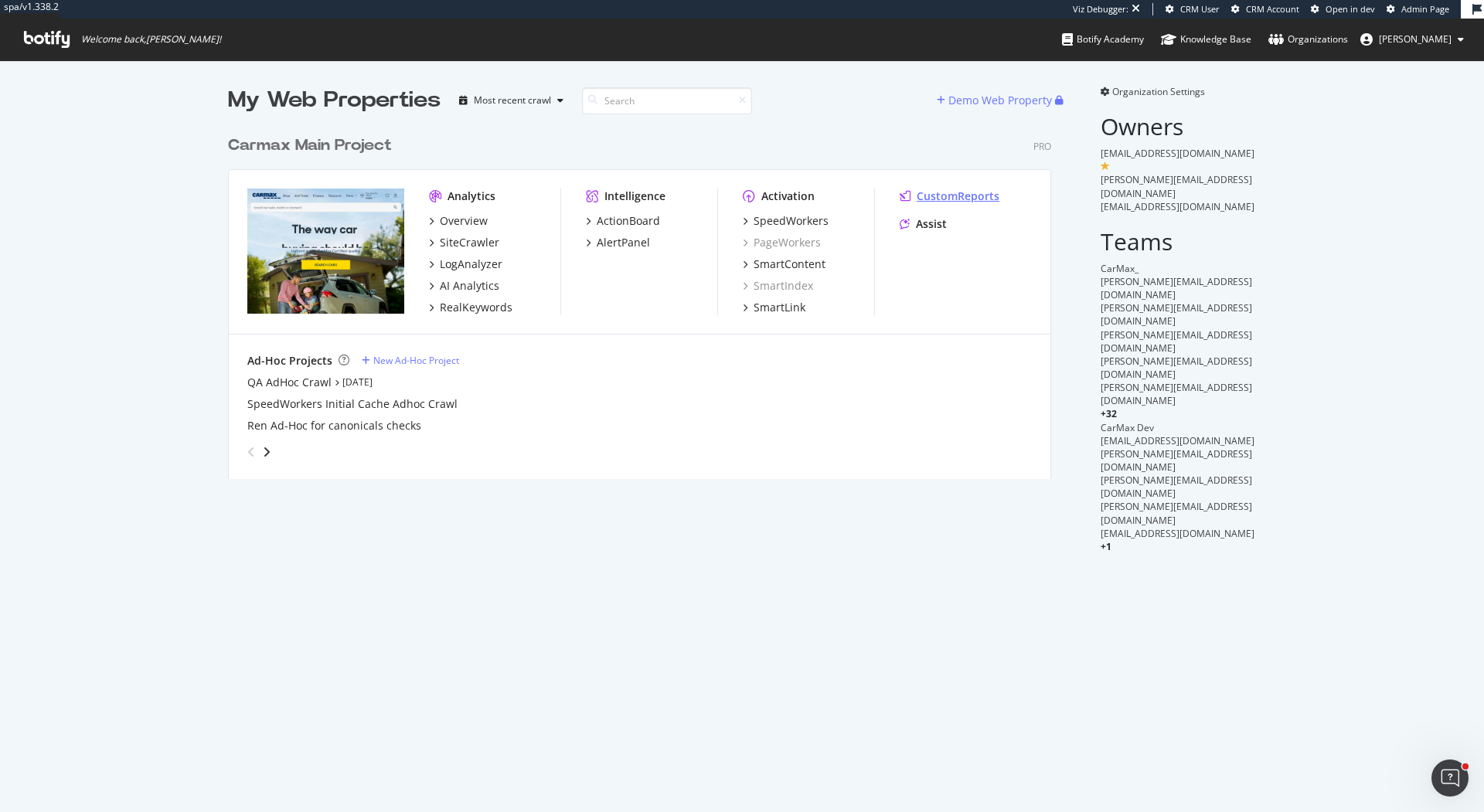
click at [912, 197] on div "CustomReports" at bounding box center [950, 196] width 100 height 15
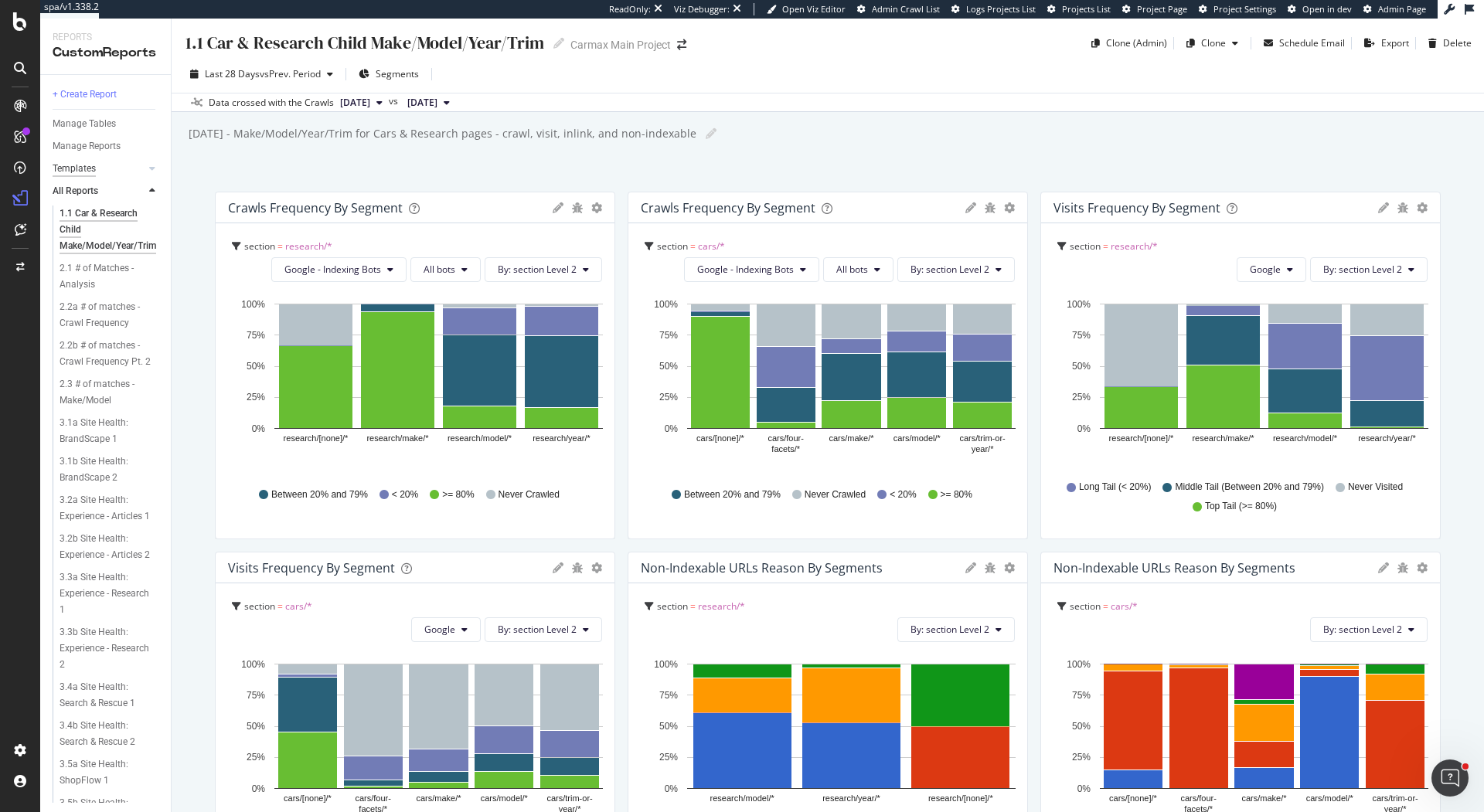
click at [85, 171] on div "Templates" at bounding box center [73, 168] width 43 height 16
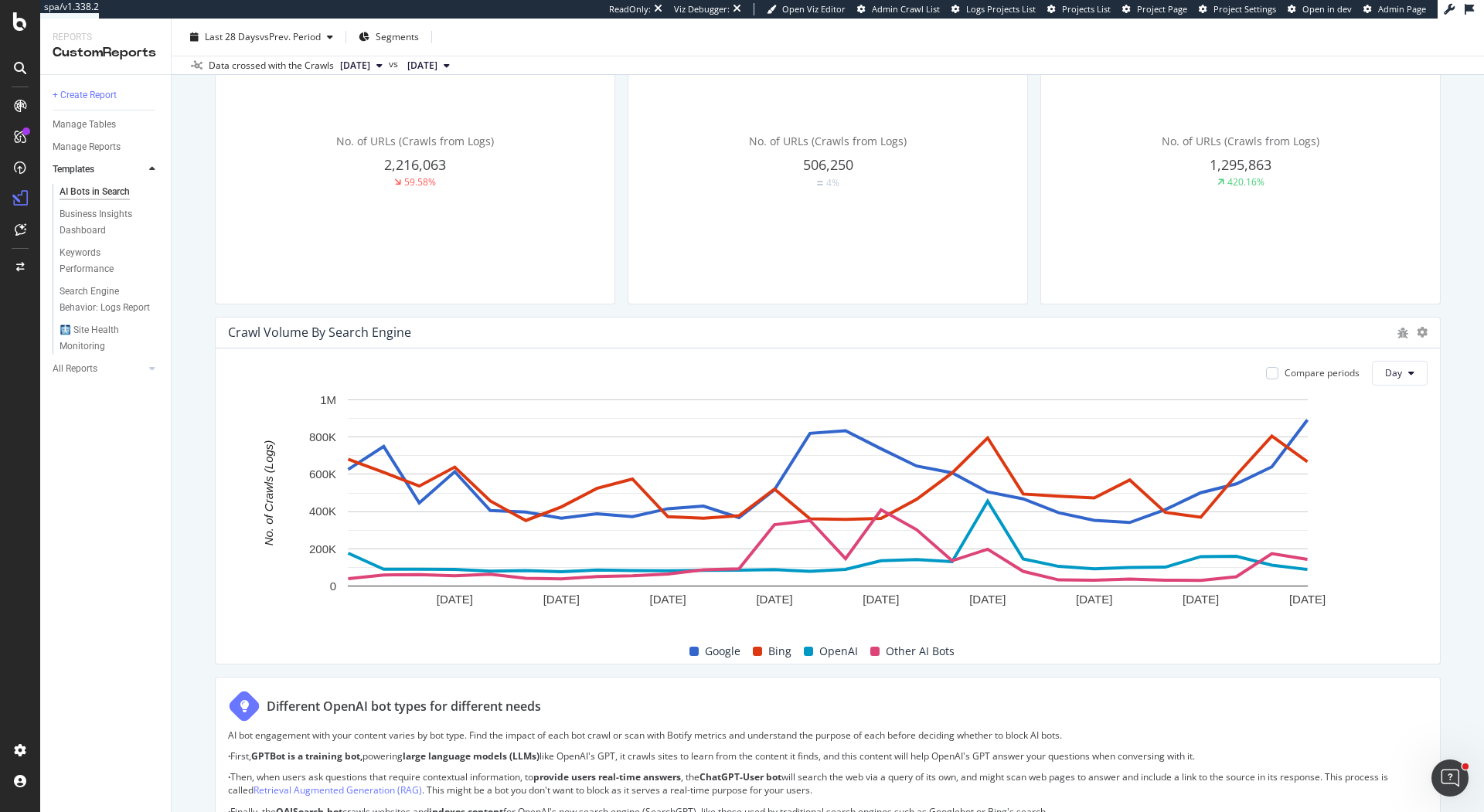
scroll to position [552, 0]
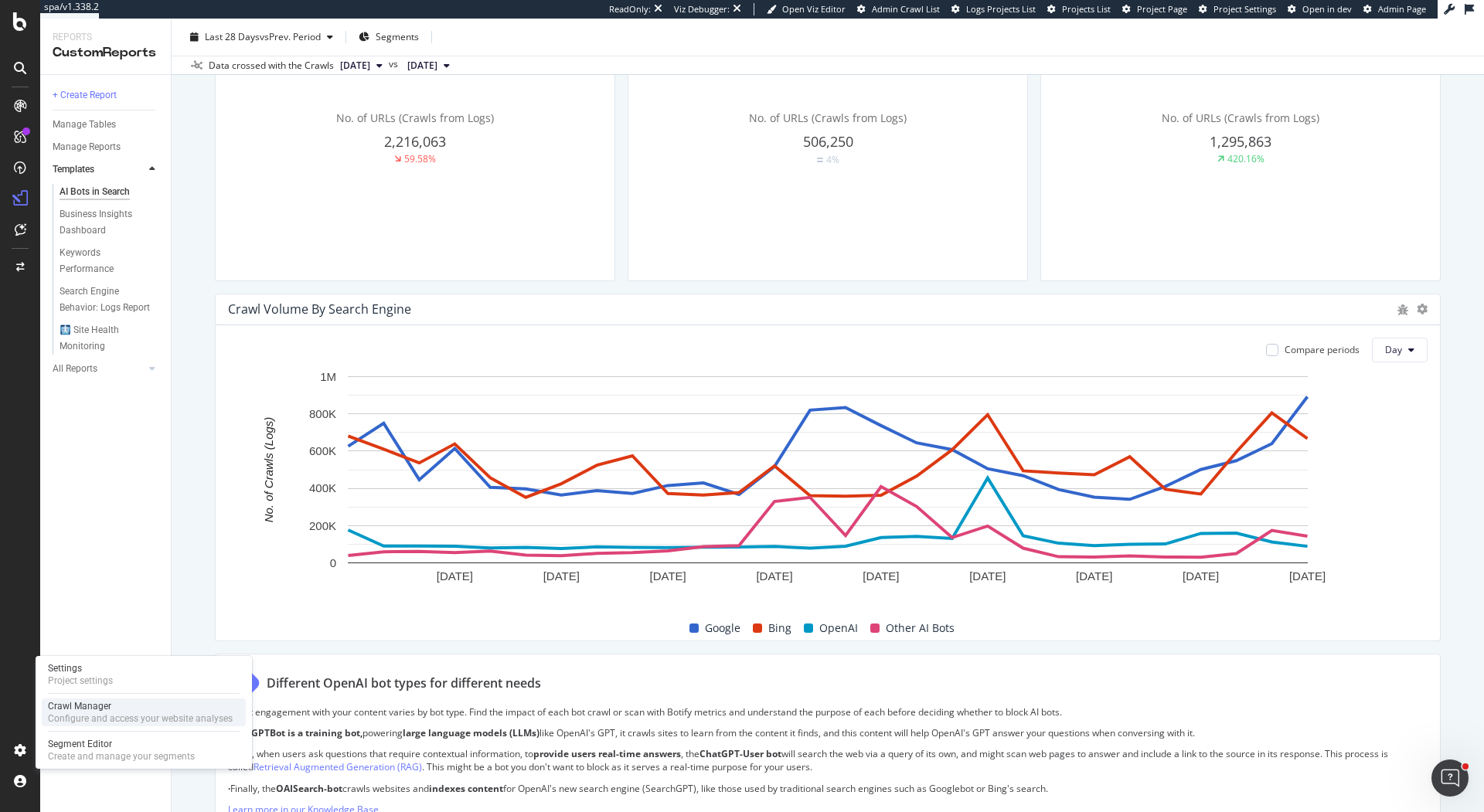
click at [87, 699] on link "Crawl Manager Configure and access your website analyses" at bounding box center [144, 712] width 204 height 28
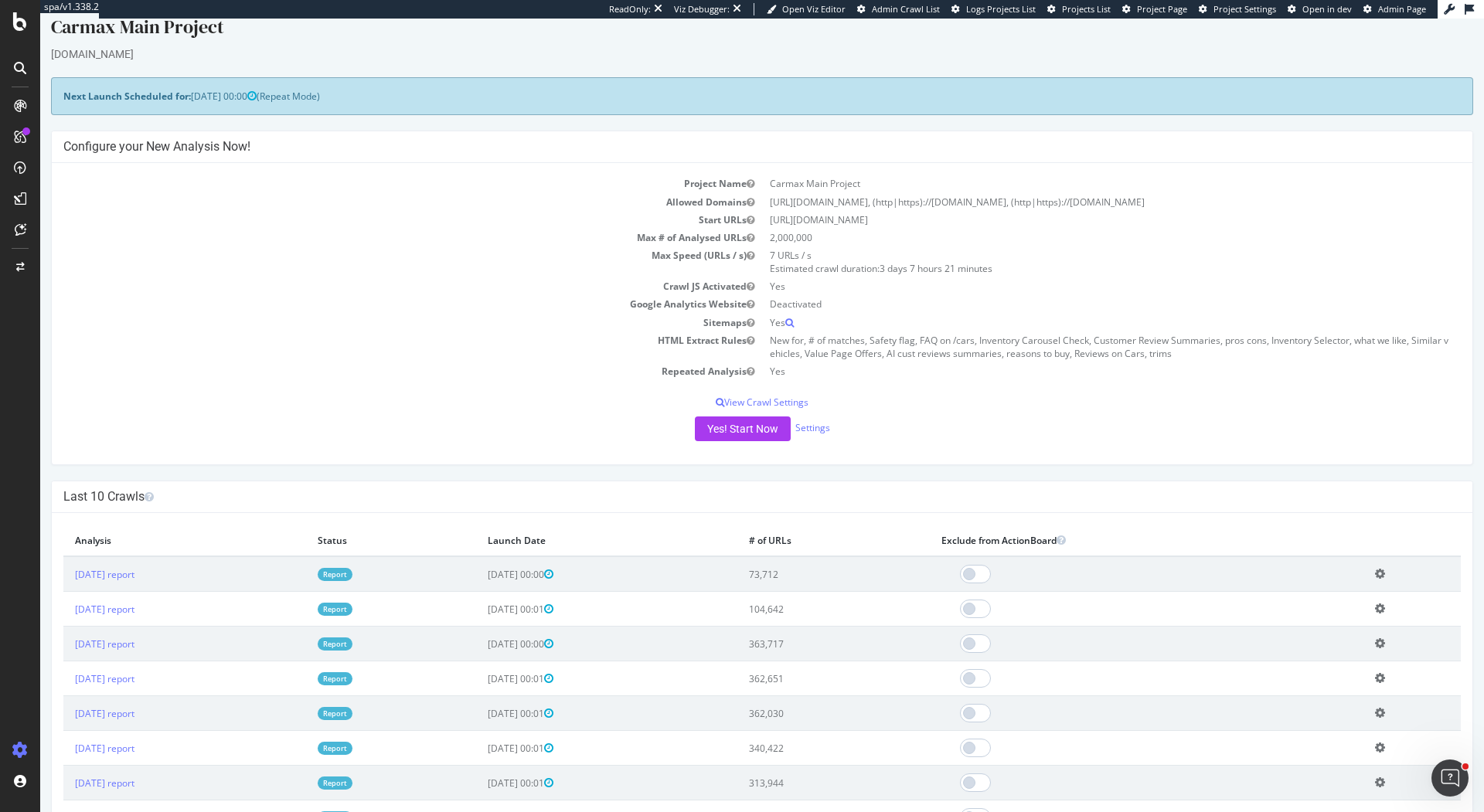
scroll to position [23, 0]
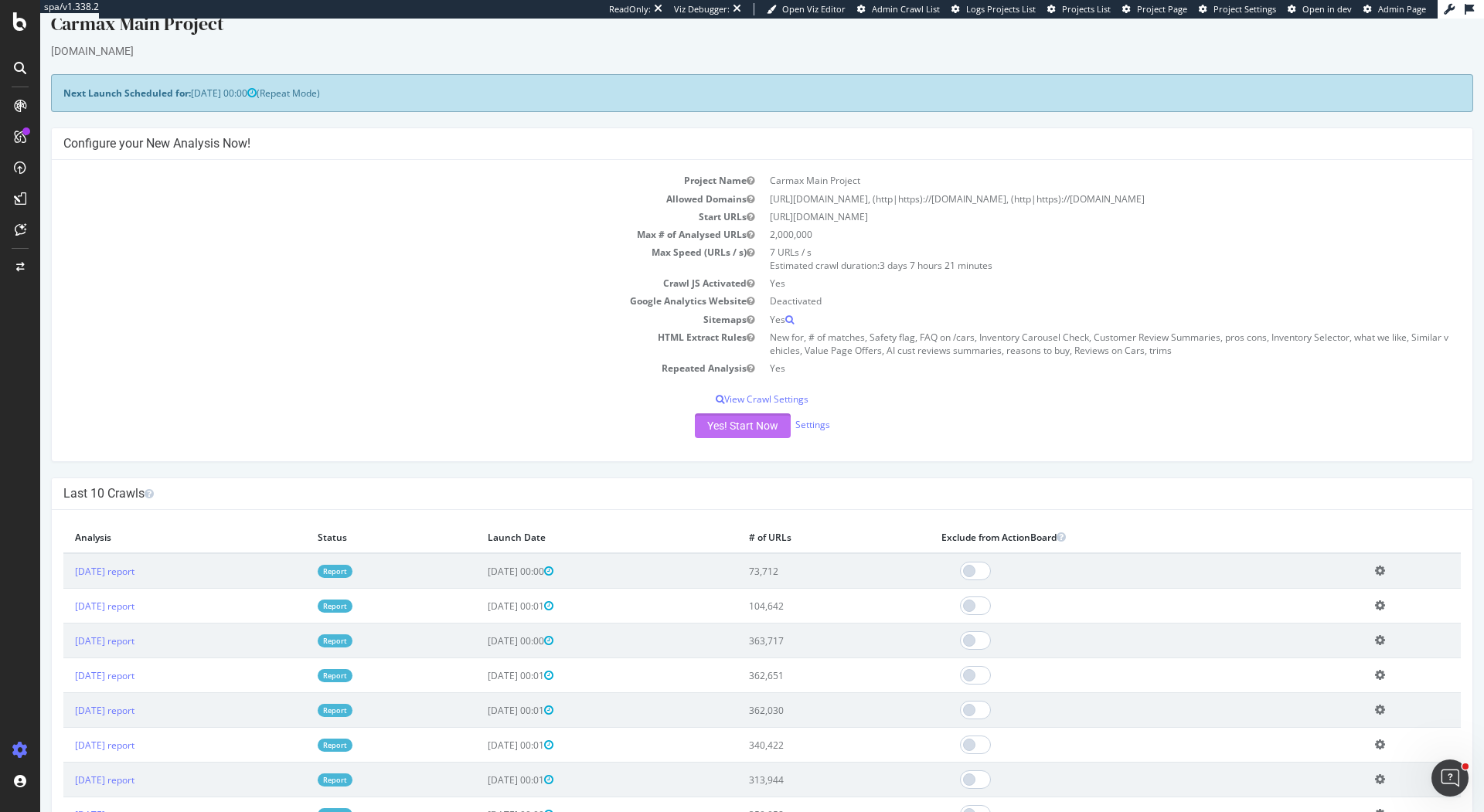
drag, startPoint x: 733, startPoint y: 424, endPoint x: 738, endPoint y: 453, distance: 29.4
click at [738, 453] on div "Project Name Carmax Main Project Allowed Domains https://www.carmax.com, (http|…" at bounding box center [761, 311] width 1421 height 301
click at [739, 425] on button "Yes! Start Now" at bounding box center [743, 425] width 96 height 24
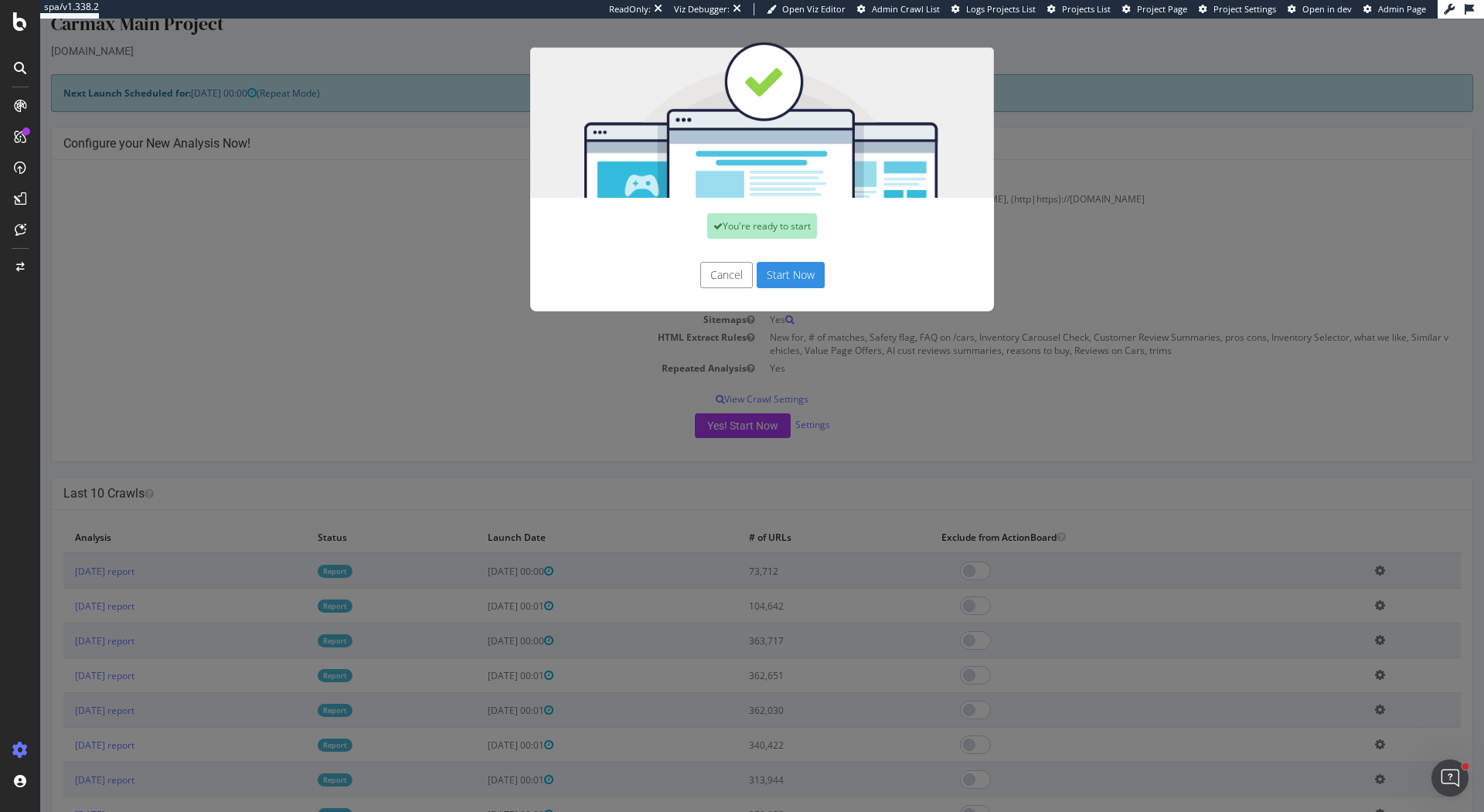
click at [791, 276] on button "Start Now" at bounding box center [790, 274] width 68 height 26
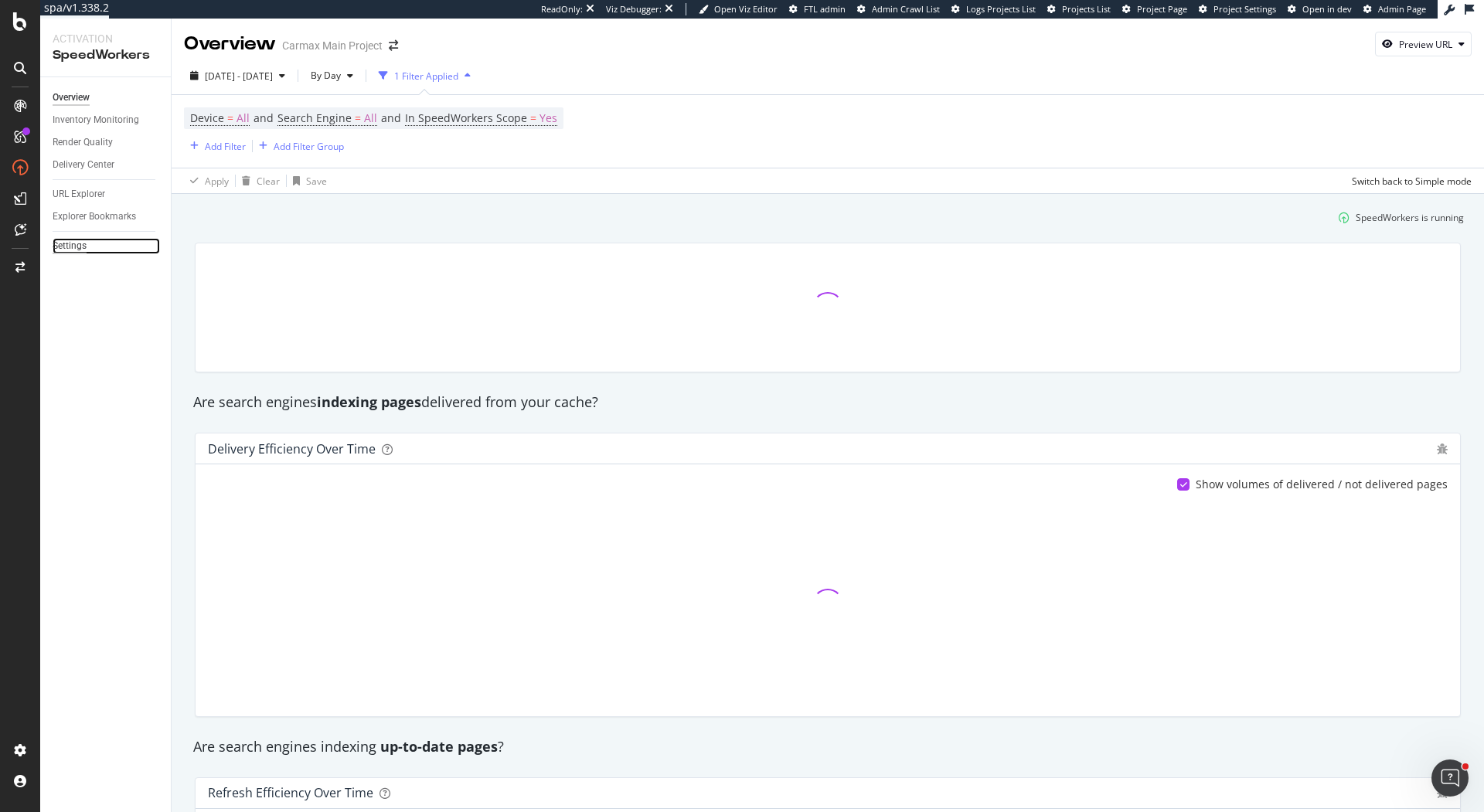
click at [70, 244] on div "Settings" at bounding box center [69, 246] width 34 height 16
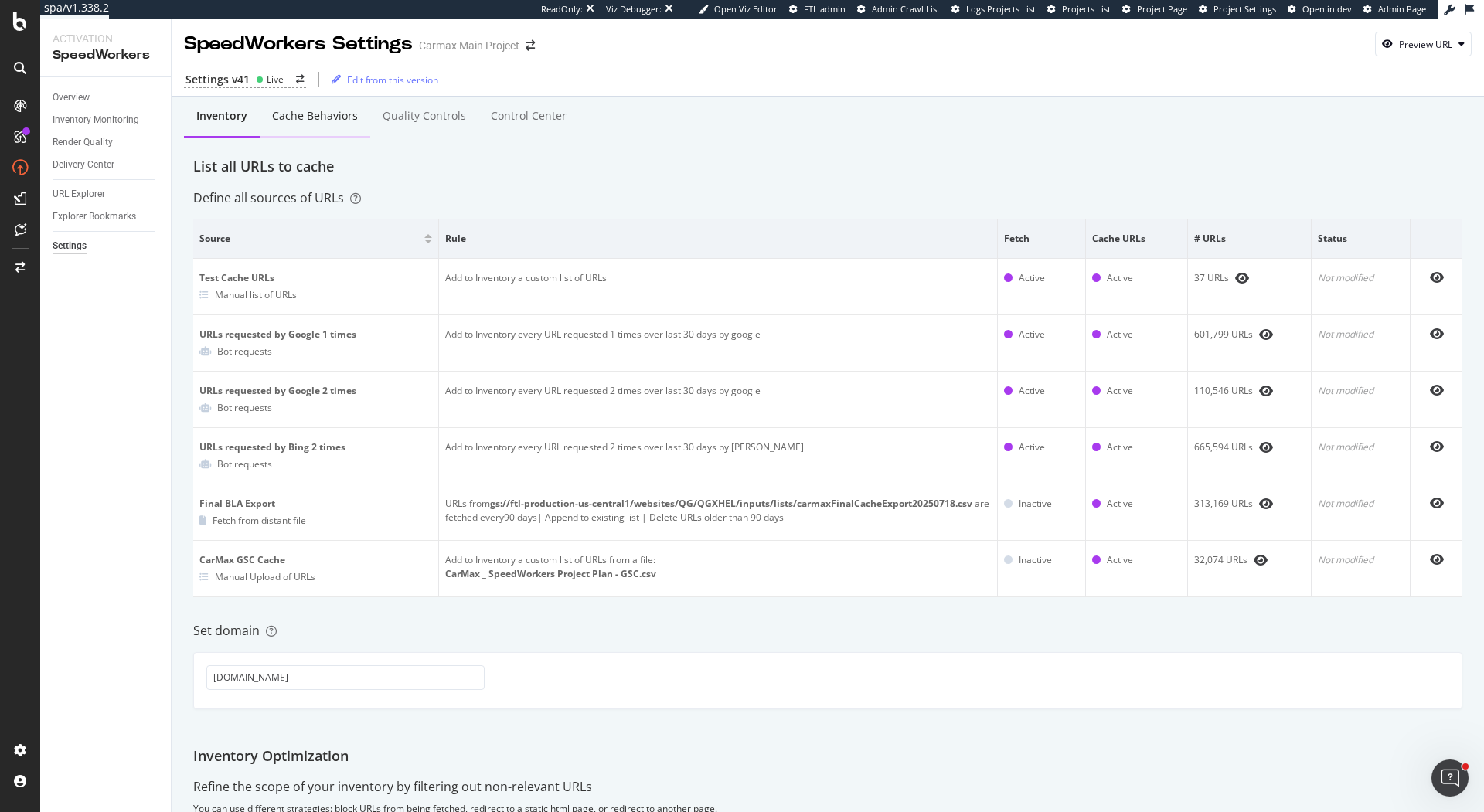
click at [330, 118] on div "Cache behaviors" at bounding box center [315, 116] width 86 height 15
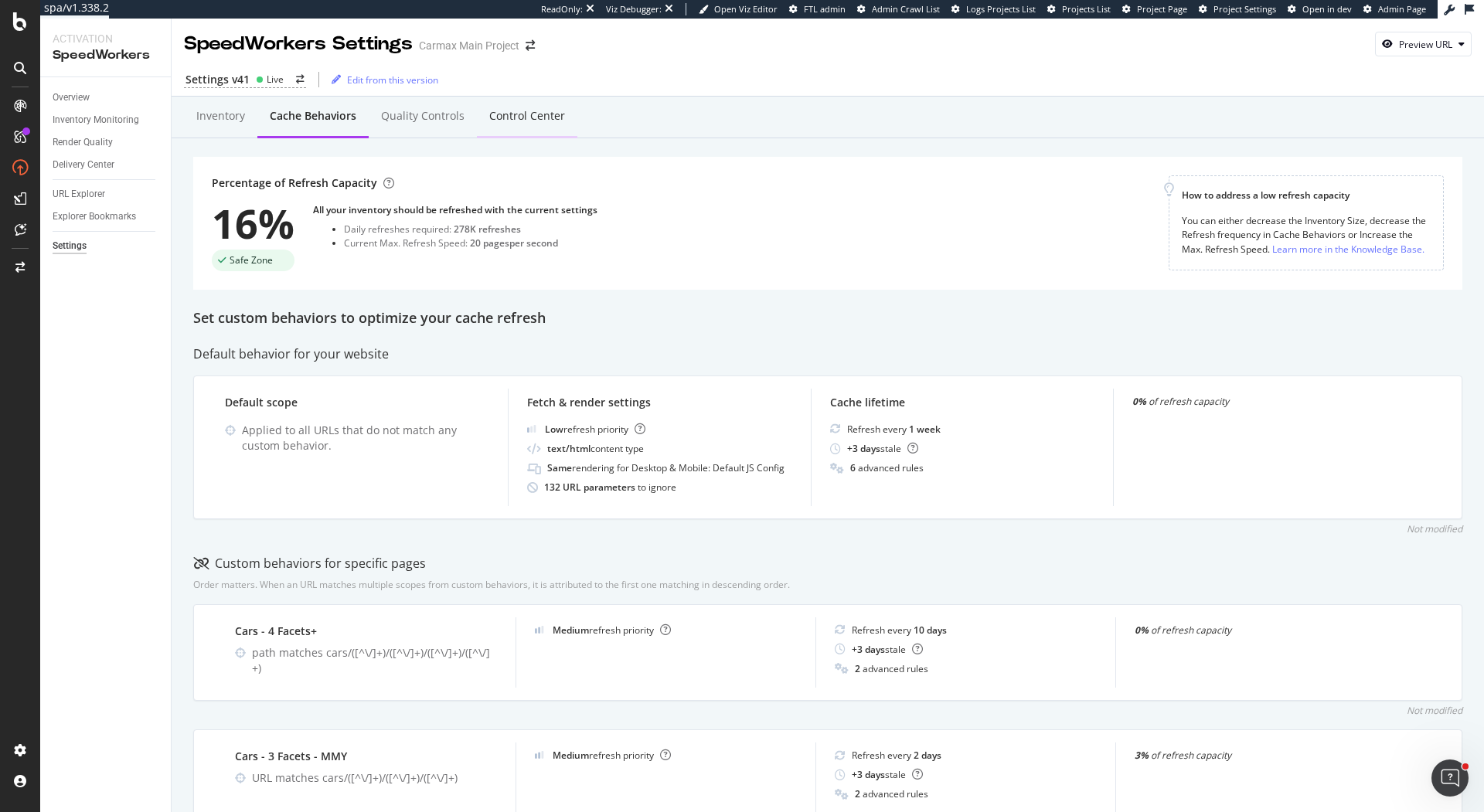
click at [527, 122] on div "Control Center" at bounding box center [528, 116] width 76 height 15
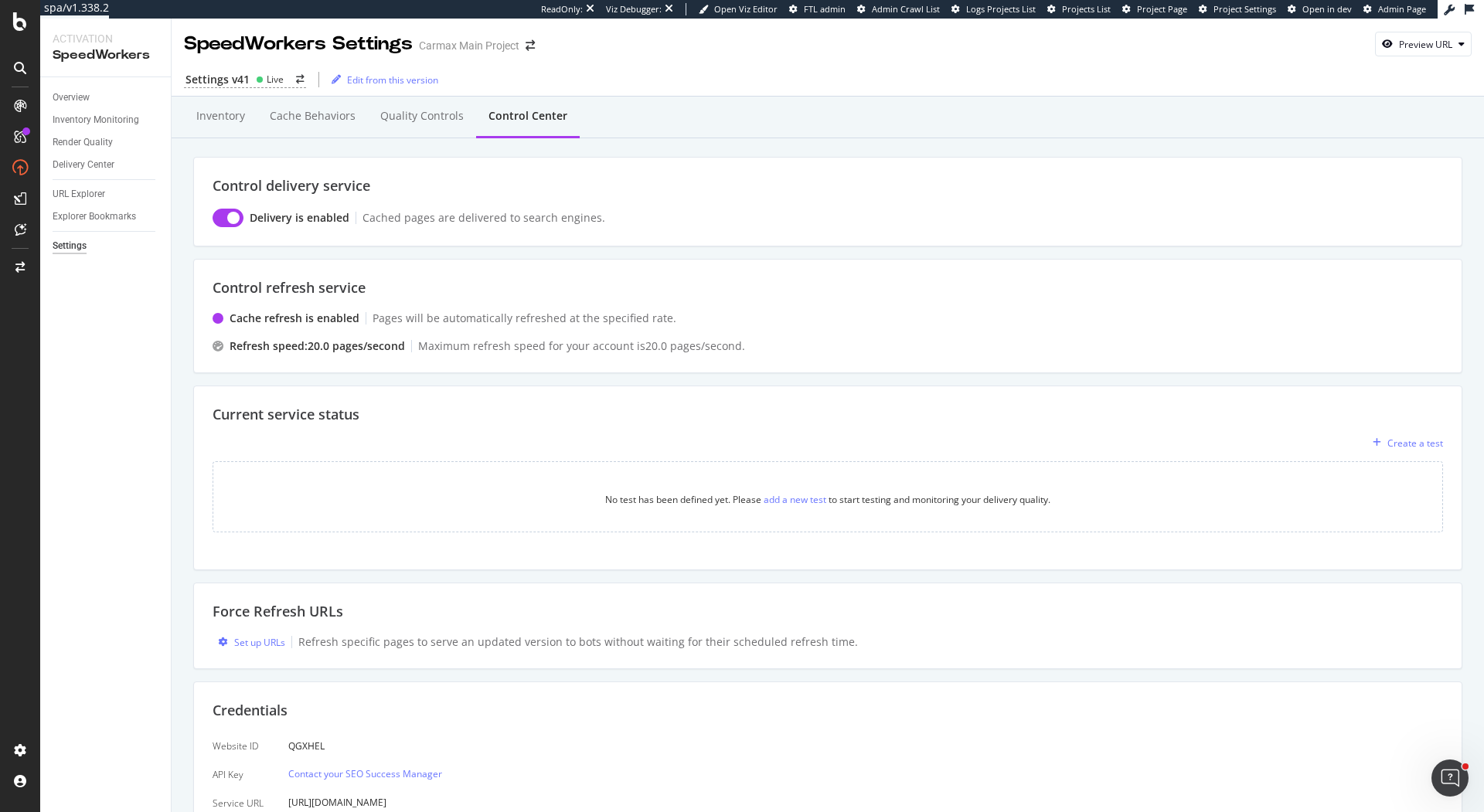
scroll to position [74, 0]
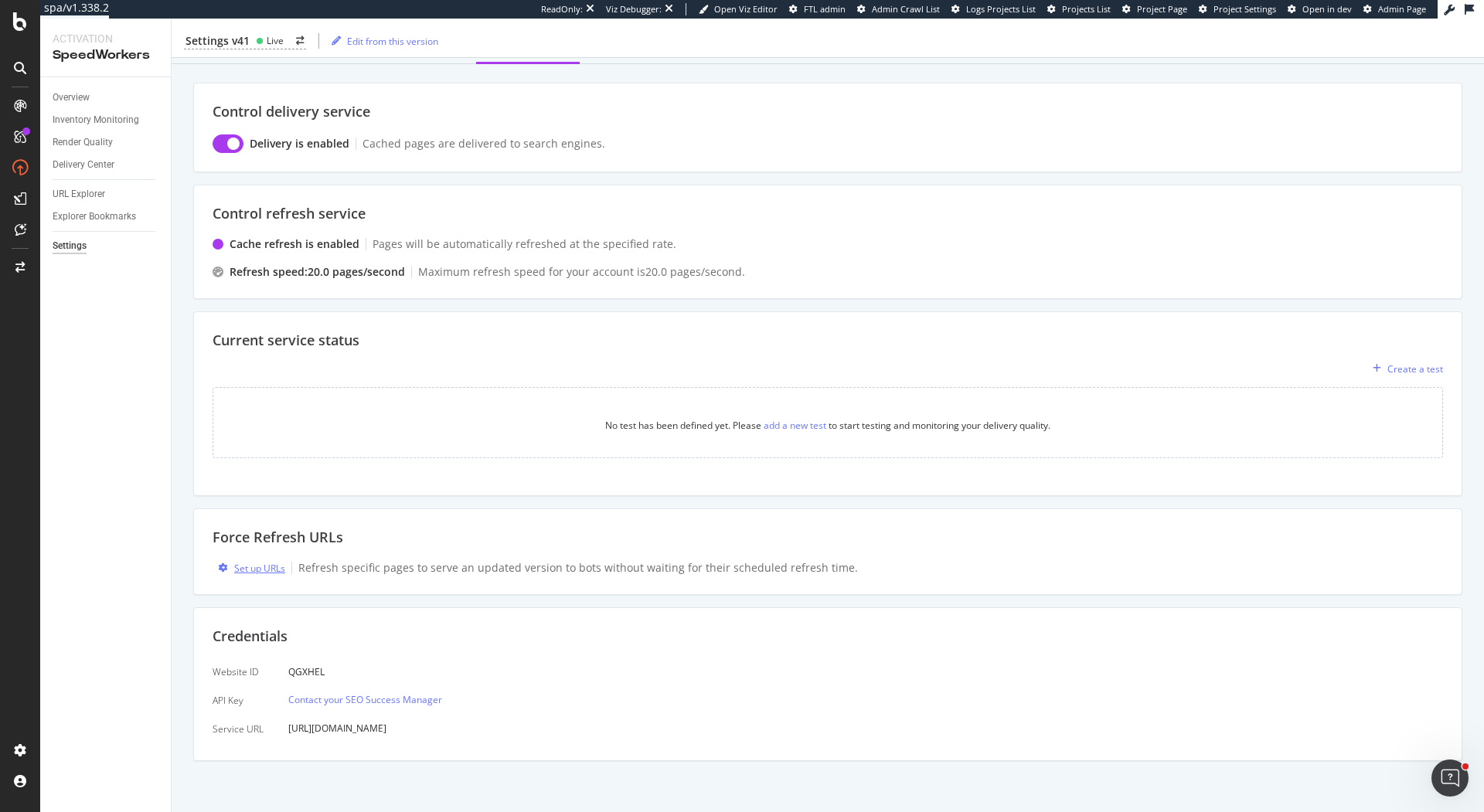
click at [261, 562] on div "Set up URLs" at bounding box center [259, 569] width 51 height 14
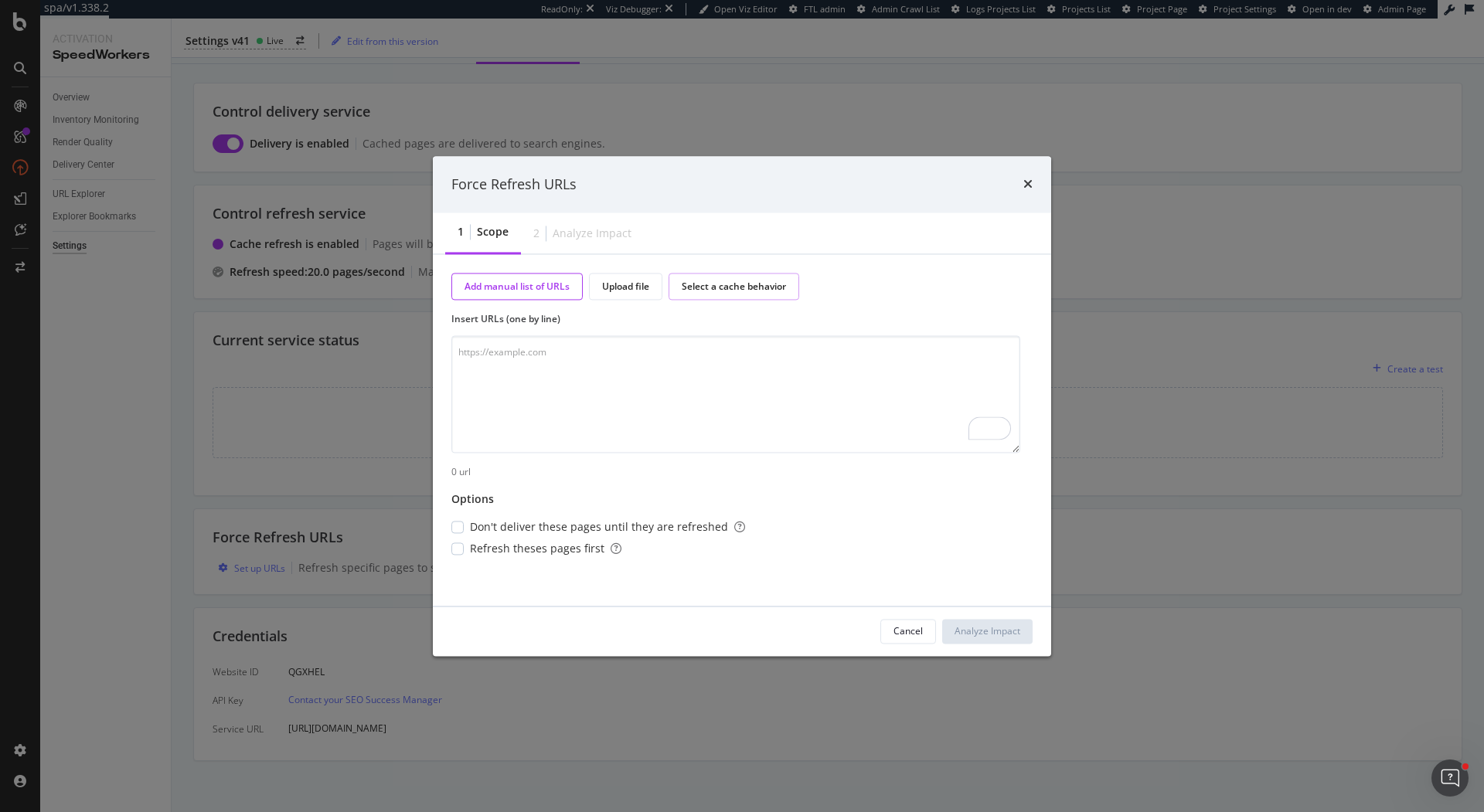
click at [733, 284] on div "Select a cache behavior" at bounding box center [734, 287] width 105 height 14
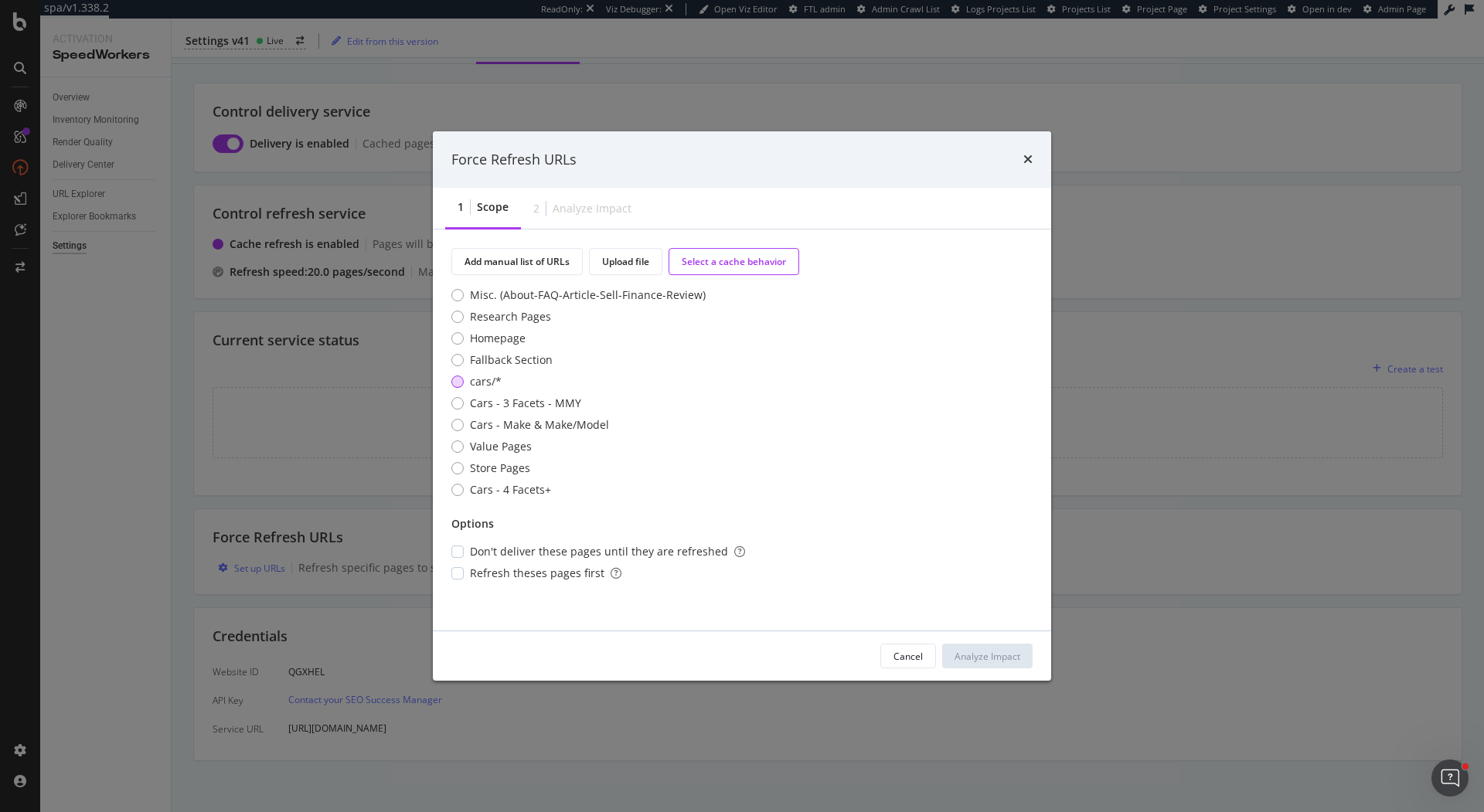
click at [456, 380] on div "cars/*" at bounding box center [458, 382] width 13 height 13
click at [456, 390] on div "Misc. (About-FAQ-Article-Sell-Finance-Review) Research Pages Homepage Fallback …" at bounding box center [578, 396] width 254 height 216
click at [456, 406] on div "Cars - 3 Facets - MMY" at bounding box center [458, 403] width 13 height 13
click at [457, 426] on div "Cars - Make & Make/Model" at bounding box center [458, 425] width 13 height 13
click at [462, 383] on div "cars/*" at bounding box center [458, 382] width 13 height 13
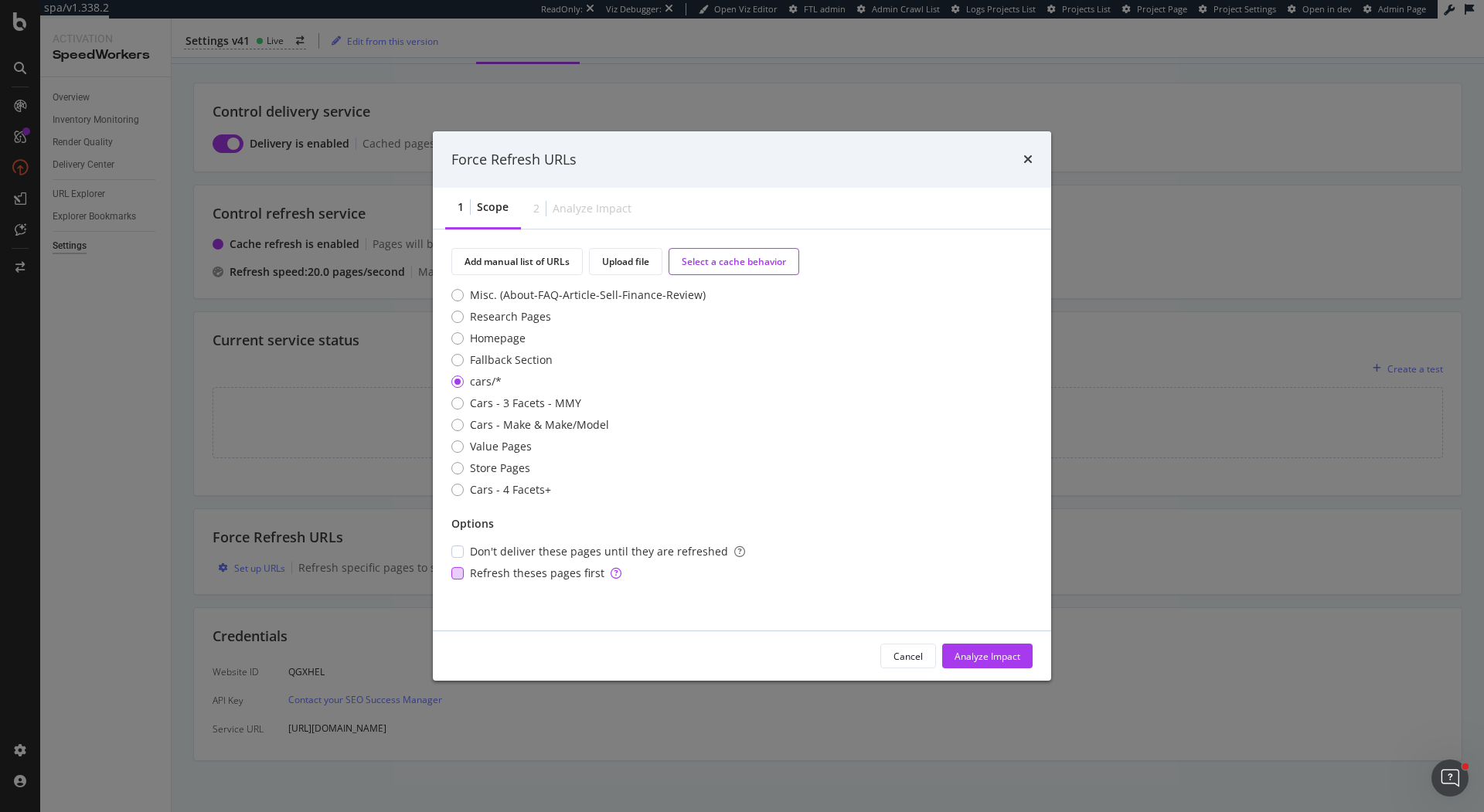
click at [463, 575] on div "modal" at bounding box center [458, 573] width 13 height 13
click at [587, 426] on div "Cars - Make & Make/Model" at bounding box center [539, 425] width 139 height 15
click at [581, 420] on div "Cars - Make & Make/Model" at bounding box center [539, 425] width 139 height 15
click at [999, 658] on div "Analyze Impact" at bounding box center [988, 657] width 66 height 14
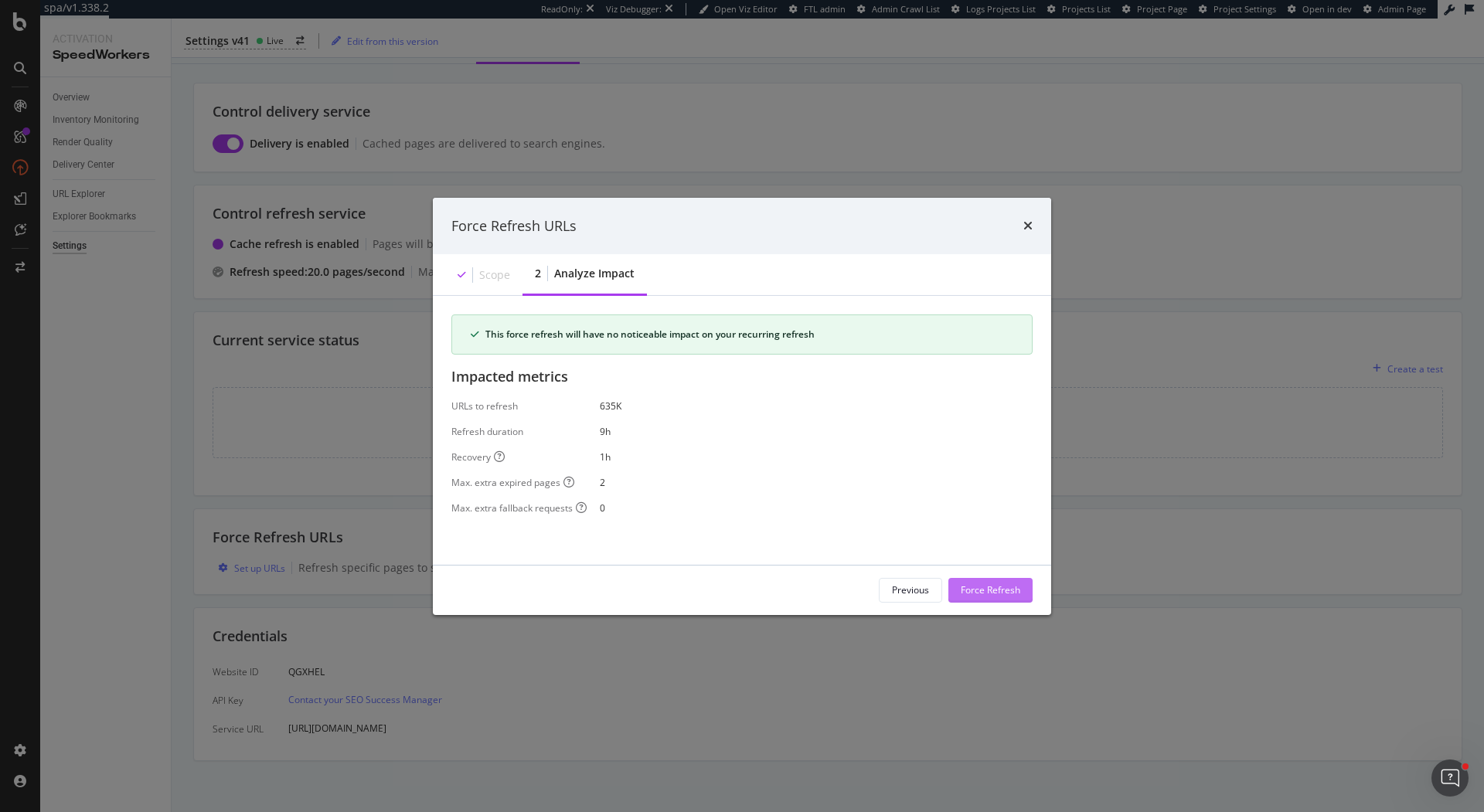
click at [1008, 585] on div "Force Refresh" at bounding box center [990, 590] width 60 height 14
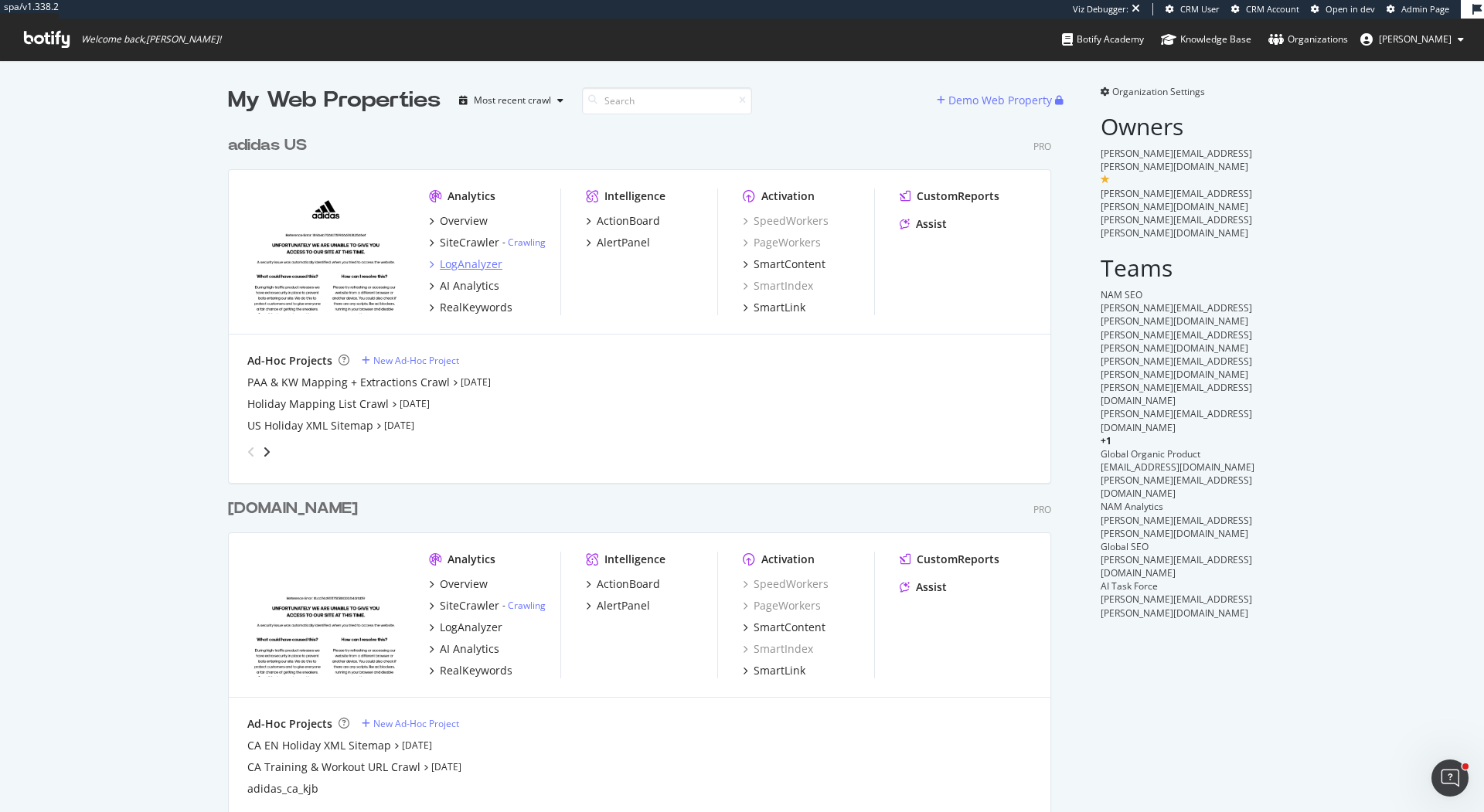
click at [482, 268] on div "LogAnalyzer" at bounding box center [471, 264] width 62 height 15
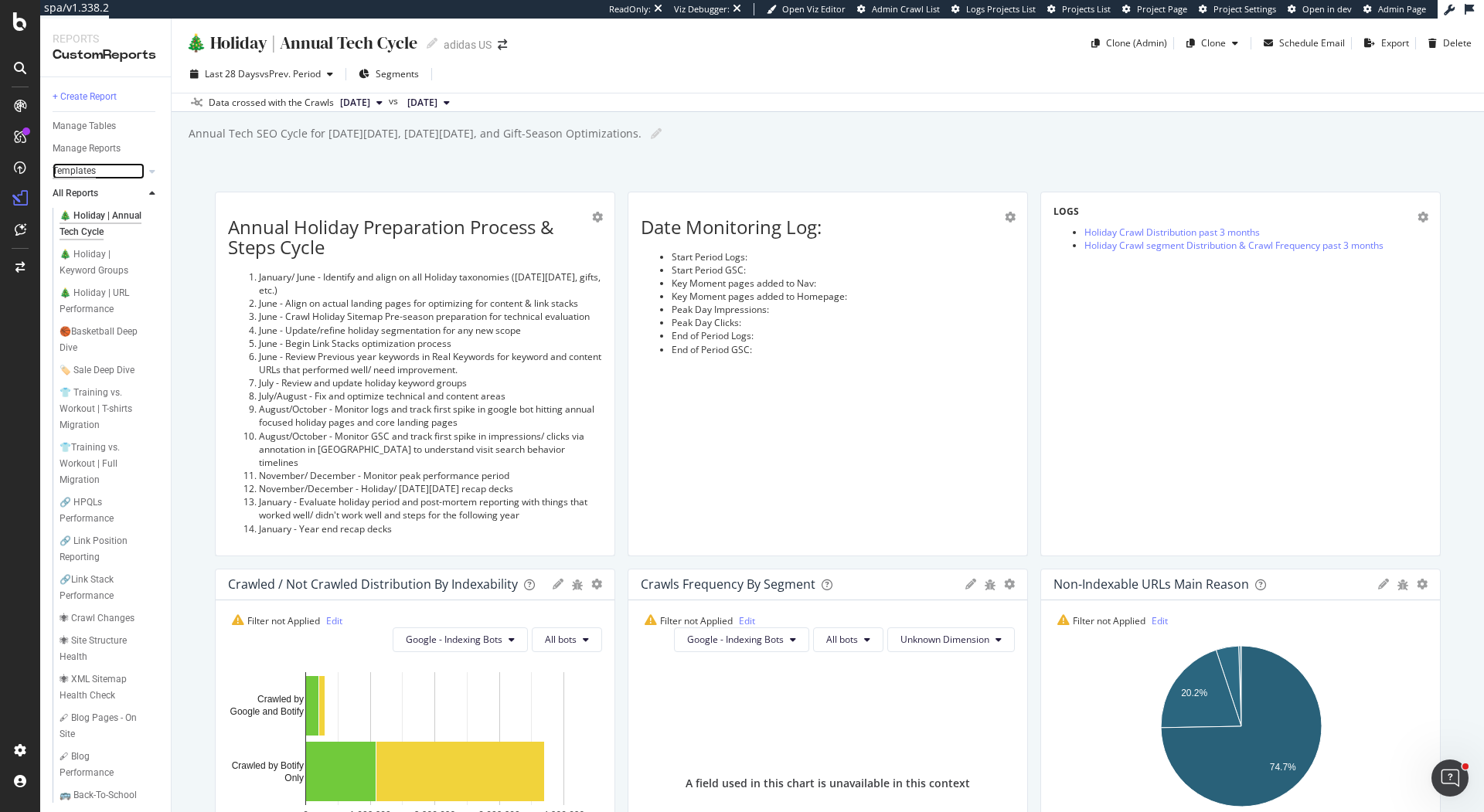
click at [84, 178] on div "Templates" at bounding box center [73, 171] width 43 height 16
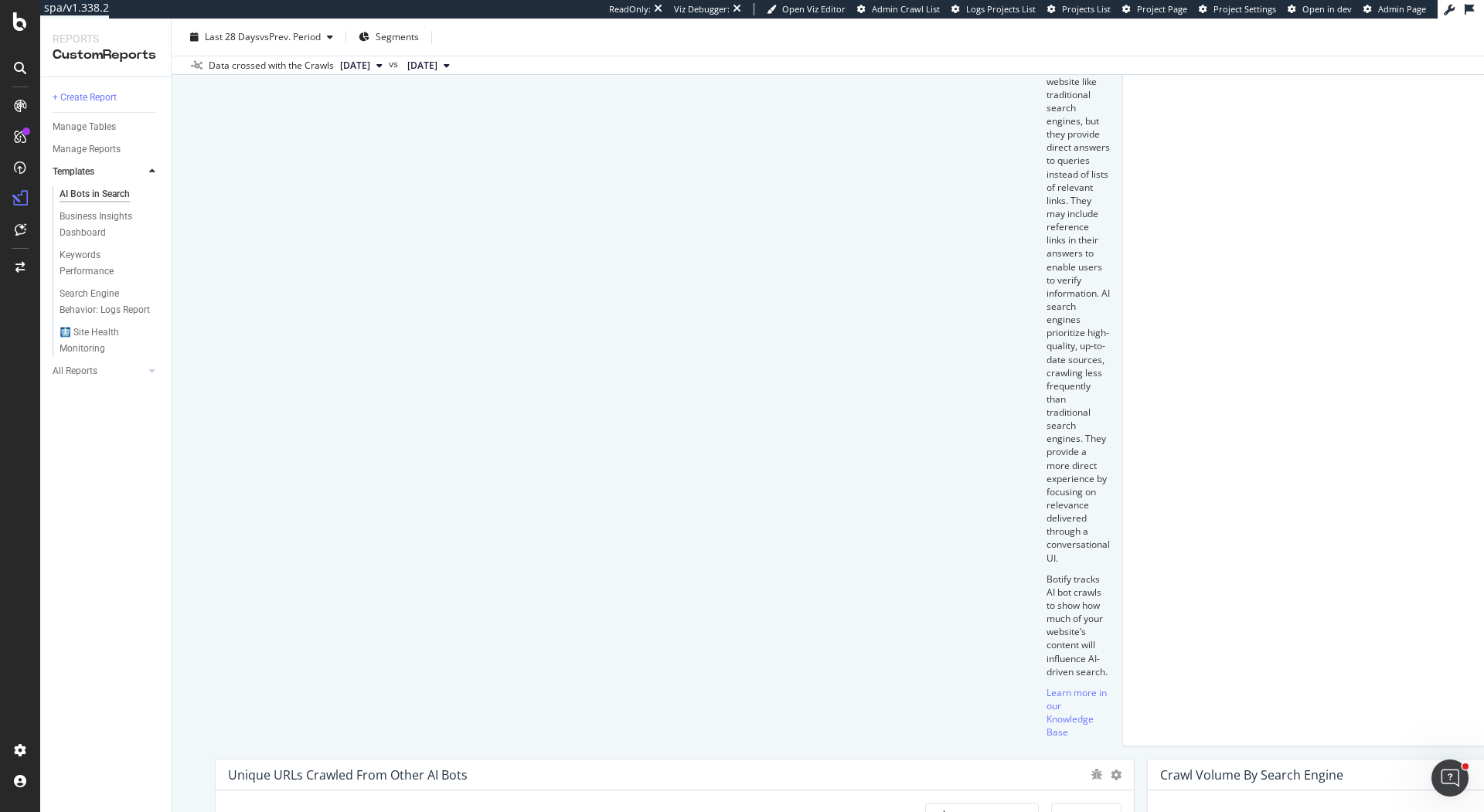
scroll to position [757, 0]
